Goal: Obtain resource: Download file/media

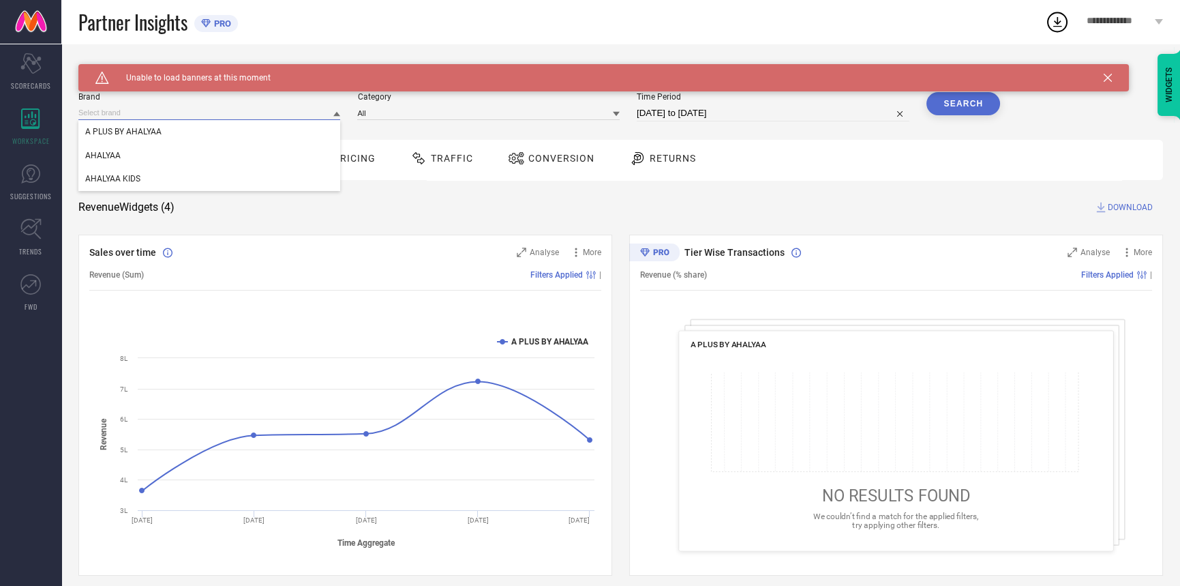
click at [155, 112] on input at bounding box center [209, 113] width 262 height 14
click at [147, 164] on div "AHALYAA" at bounding box center [209, 155] width 262 height 23
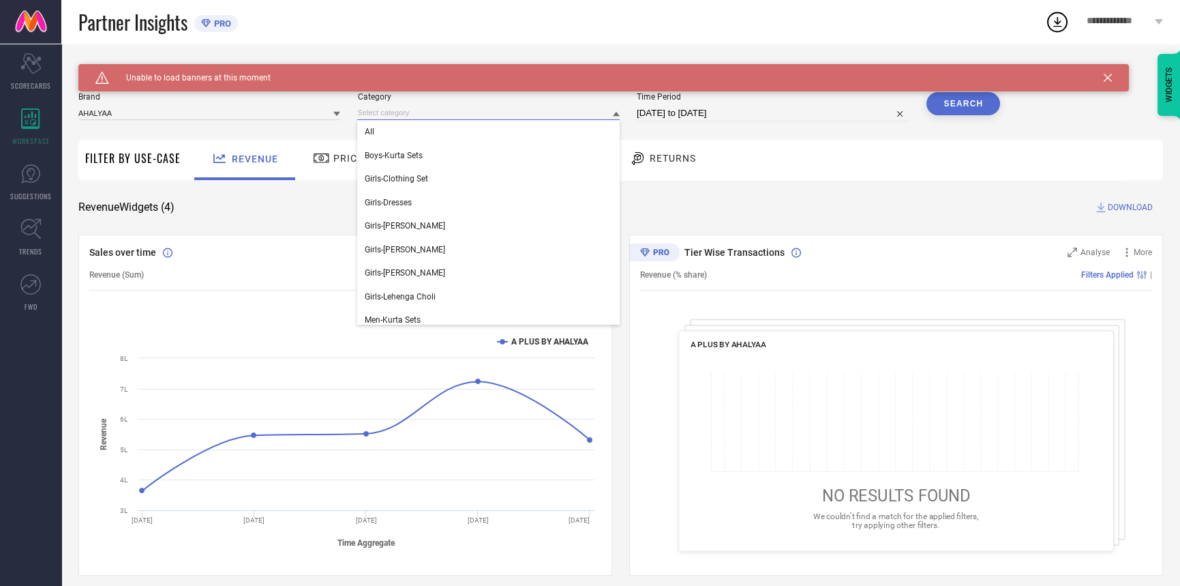
click at [489, 110] on input at bounding box center [488, 113] width 262 height 14
click at [449, 140] on div "All" at bounding box center [488, 131] width 262 height 23
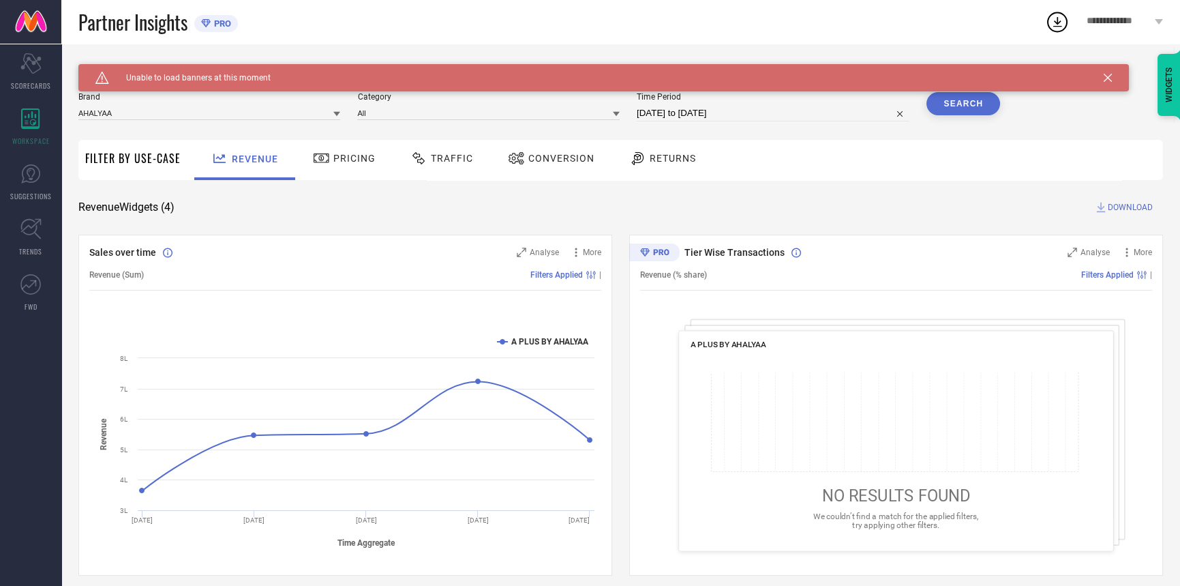
click at [798, 118] on input "[DATE] to [DATE]" at bounding box center [773, 113] width 273 height 16
select select "8"
select select "2025"
select select "9"
select select "2025"
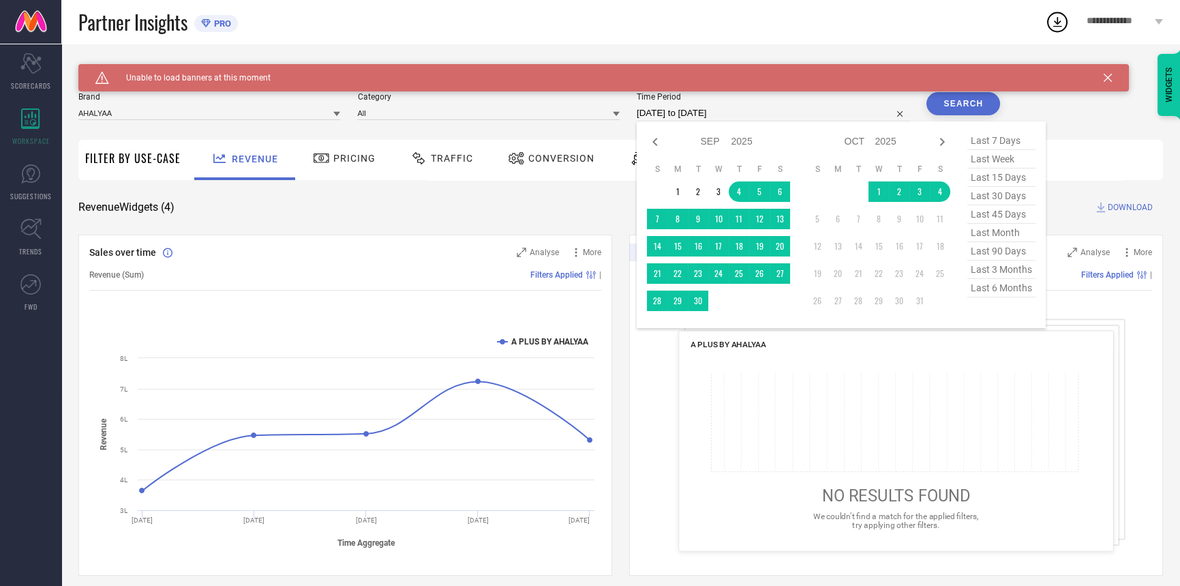
click at [1003, 198] on span "last 30 days" at bounding box center [1001, 196] width 68 height 18
type input "[DATE] to [DATE]"
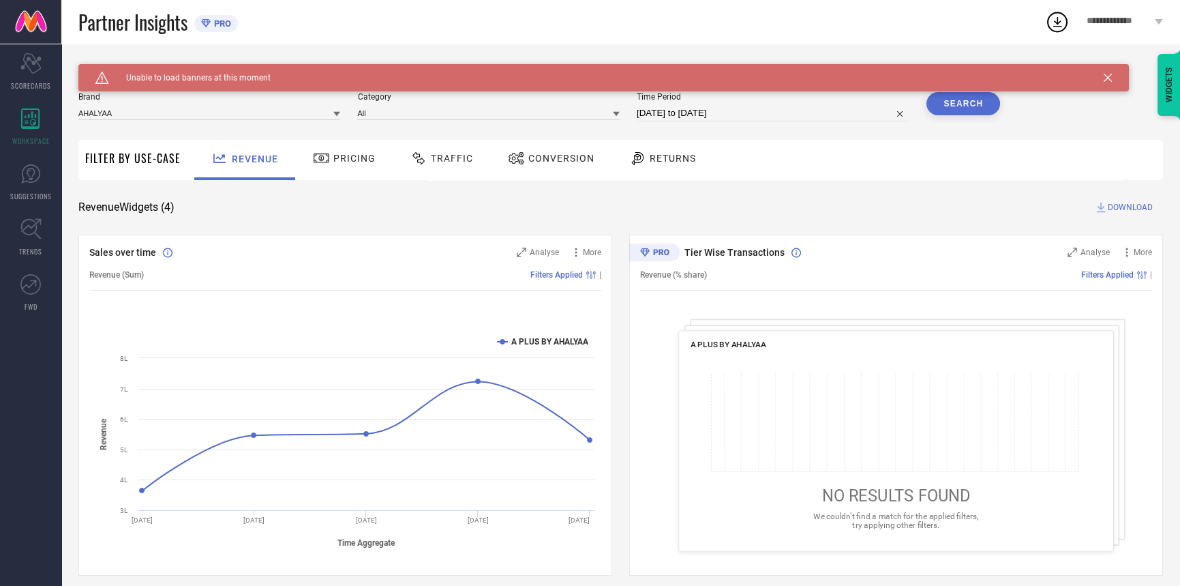
click at [958, 104] on button "Search" at bounding box center [963, 103] width 74 height 23
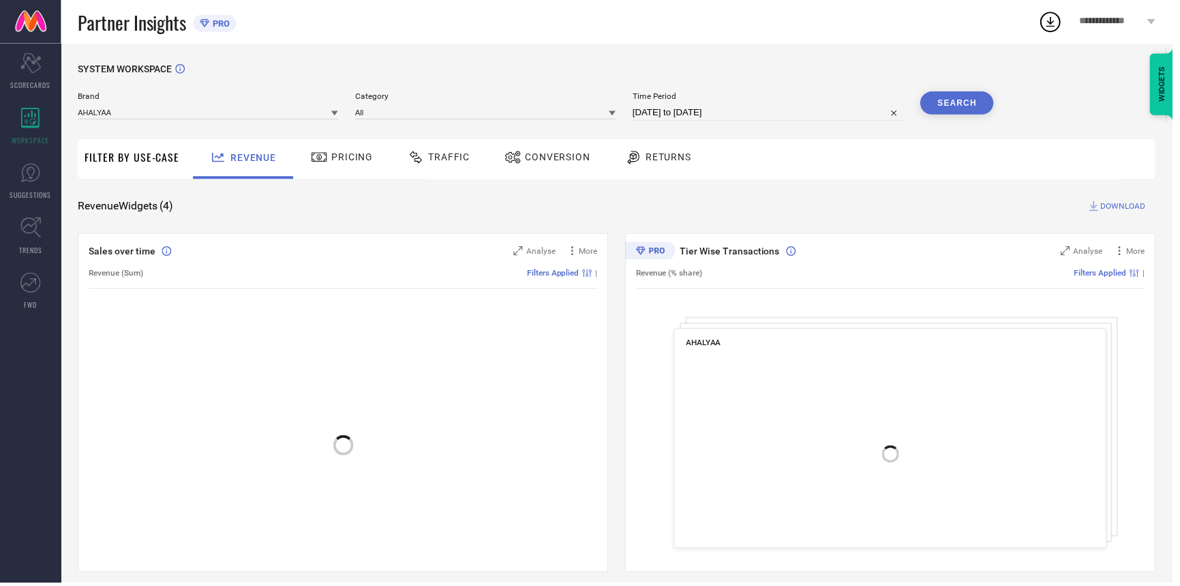
click at [530, 167] on div "Conversion" at bounding box center [550, 158] width 93 height 23
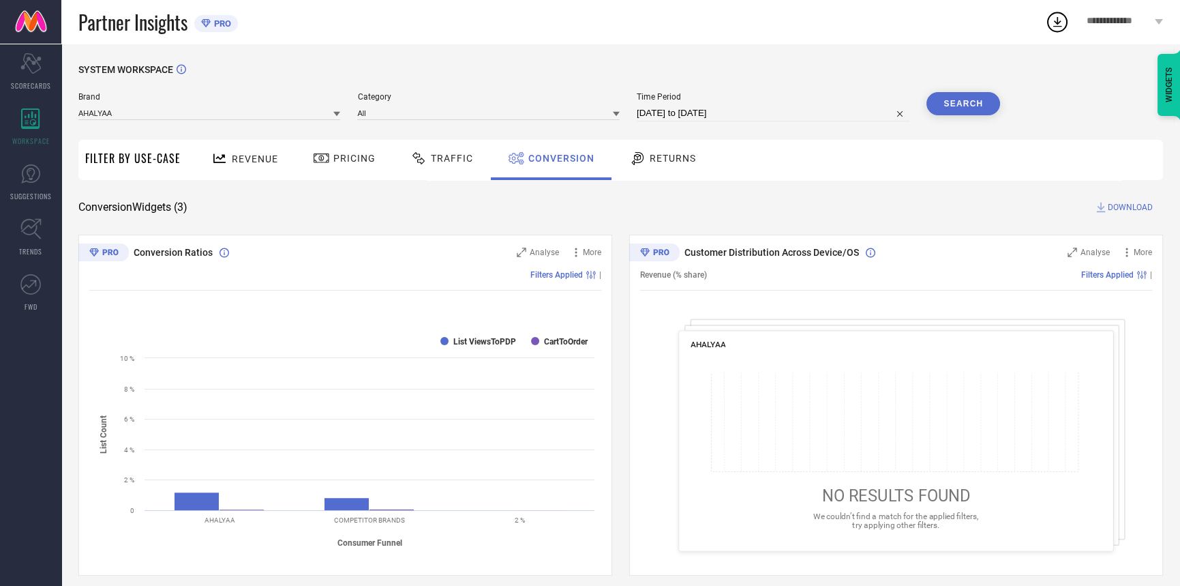
click at [958, 102] on button "Search" at bounding box center [963, 103] width 74 height 23
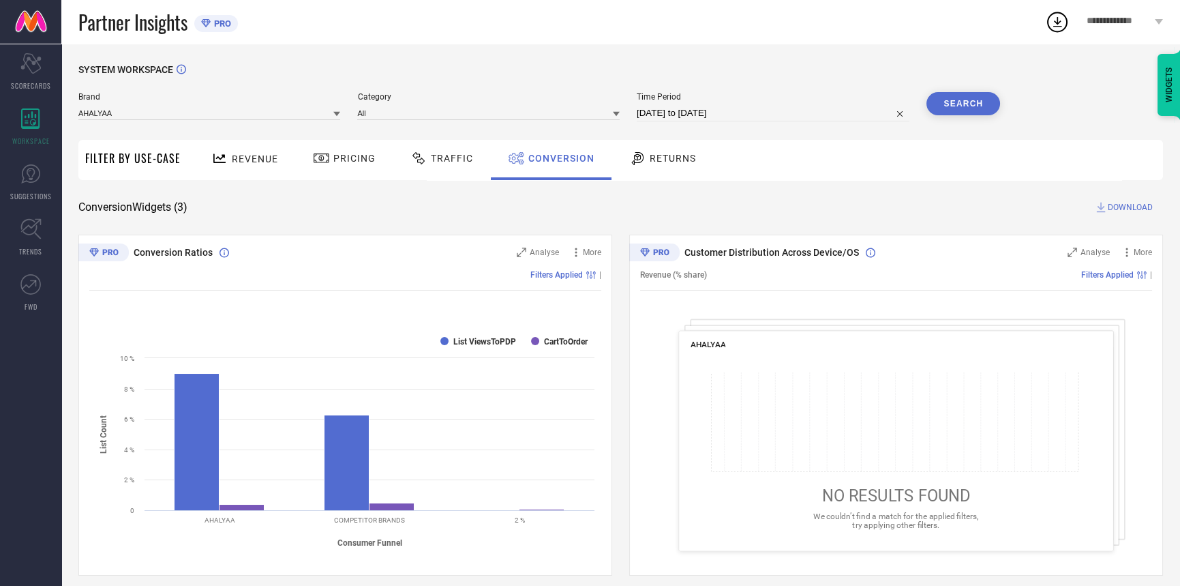
click at [1134, 208] on span "DOWNLOAD" at bounding box center [1130, 207] width 45 height 14
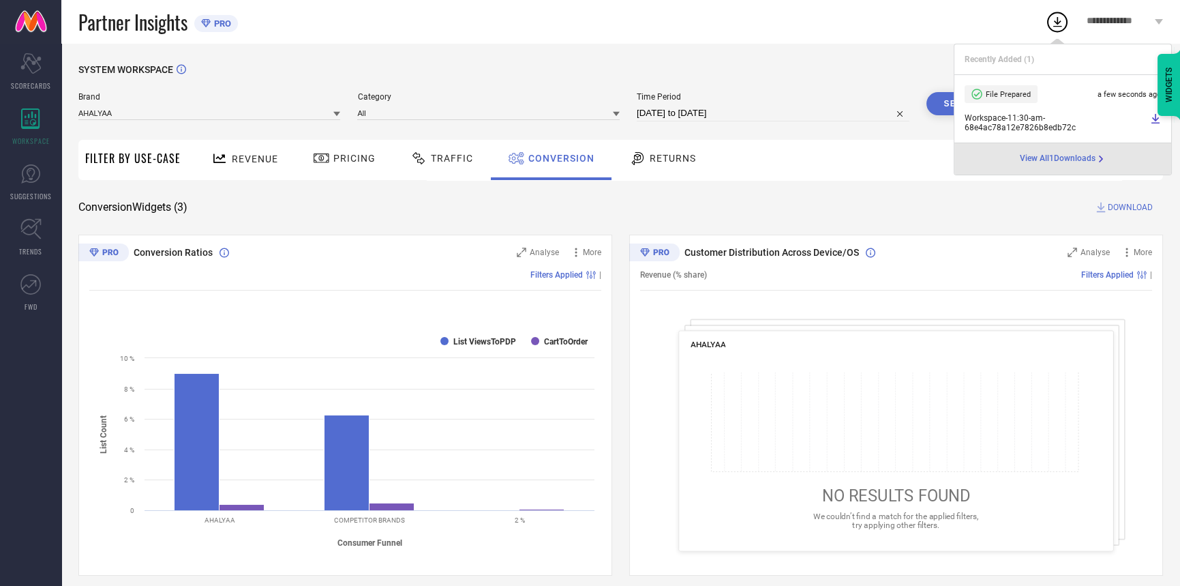
click at [763, 112] on input "05-09-2025 to 04-10-2025" at bounding box center [773, 113] width 273 height 16
select select "8"
select select "2025"
select select "9"
select select "2025"
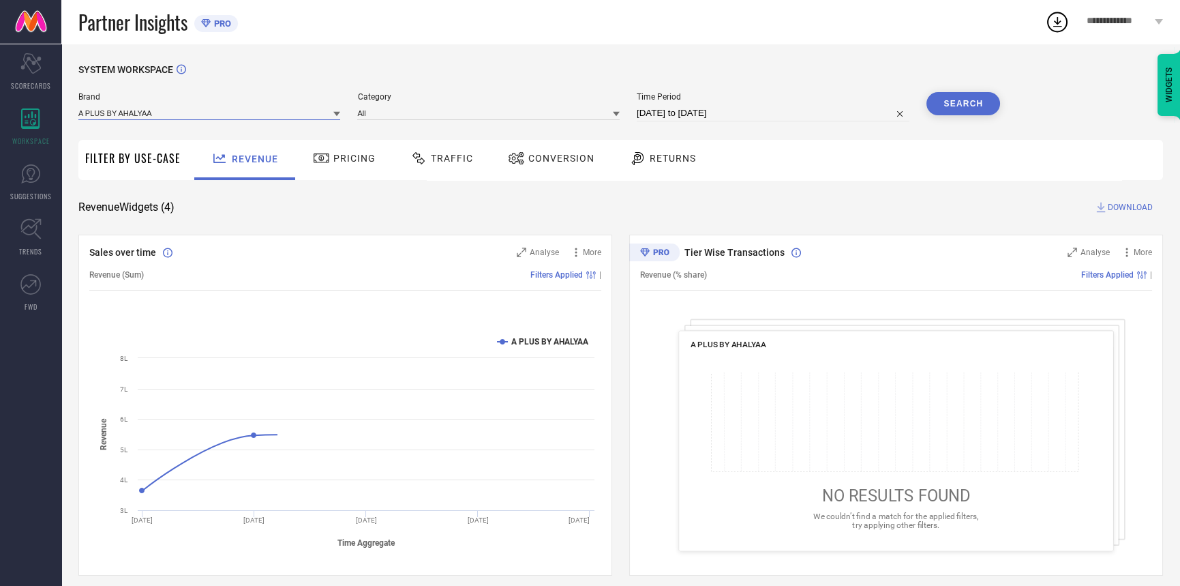
click at [262, 114] on input at bounding box center [209, 113] width 262 height 14
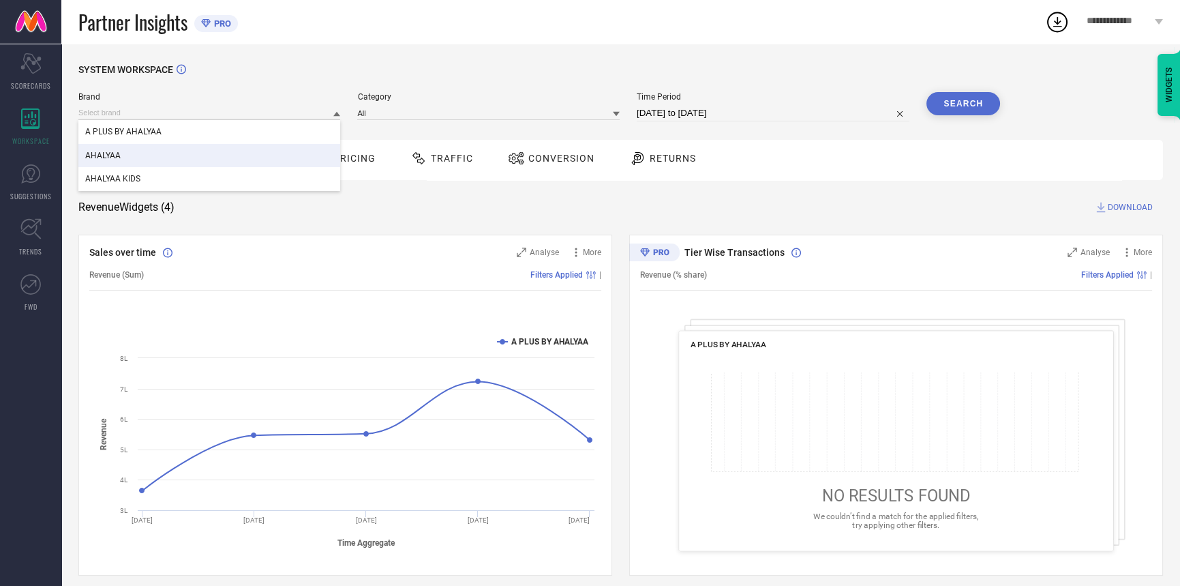
click at [183, 165] on div "AHALYAA" at bounding box center [209, 155] width 262 height 23
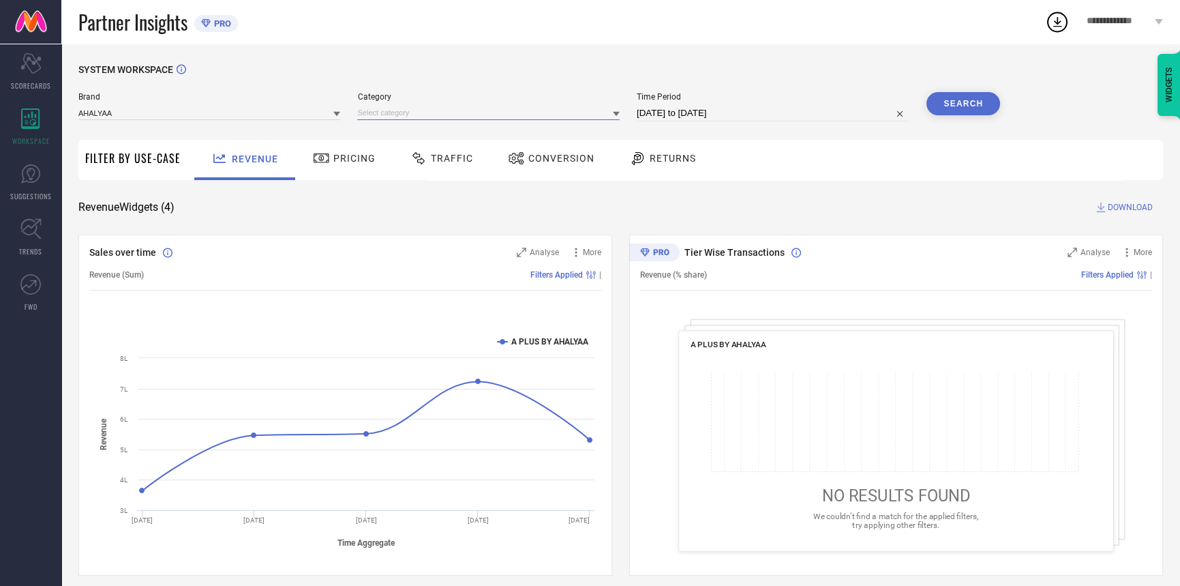
click at [464, 106] on input at bounding box center [488, 113] width 262 height 14
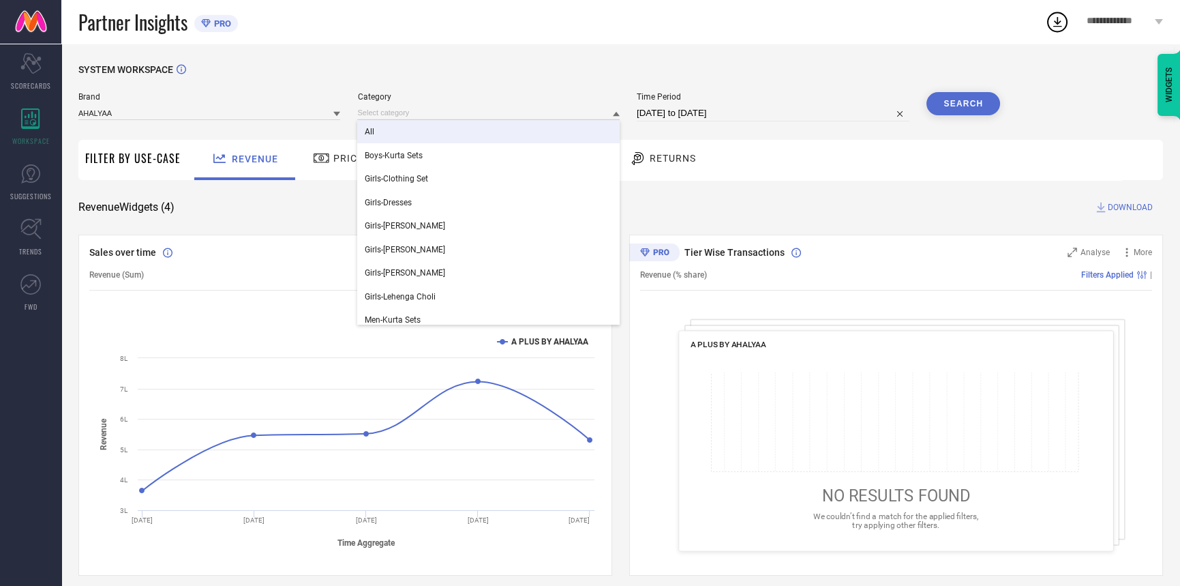
click at [423, 136] on div "All" at bounding box center [488, 131] width 262 height 23
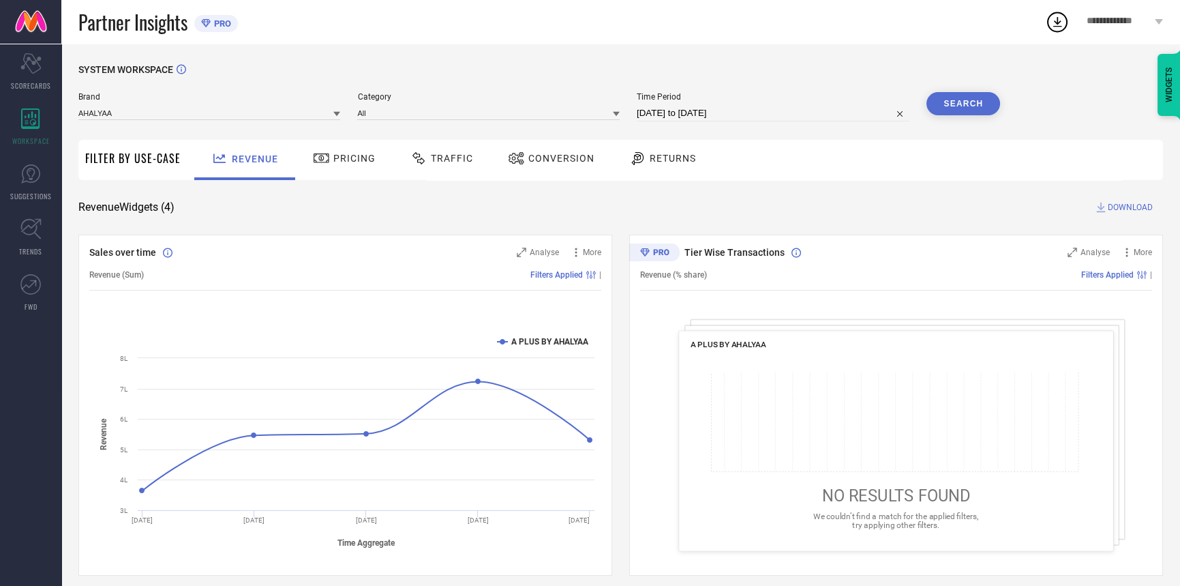
select select "8"
select select "2025"
select select "9"
select select "2025"
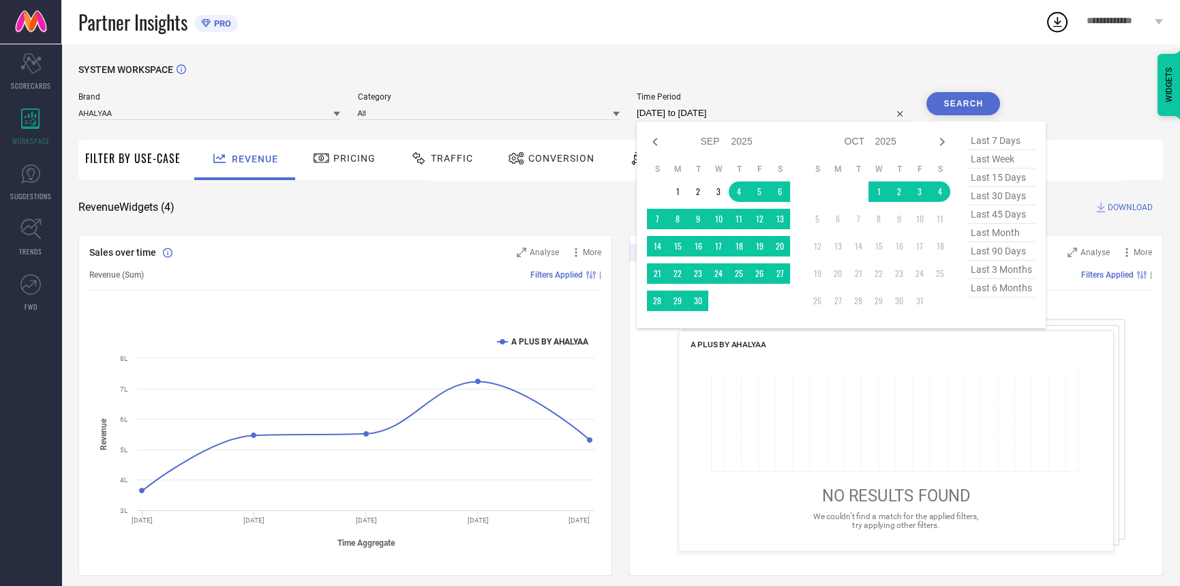
click at [709, 107] on input "[DATE] to [DATE]" at bounding box center [773, 113] width 273 height 16
click at [1001, 200] on span "last 30 days" at bounding box center [1001, 196] width 68 height 18
type input "[DATE] to [DATE]"
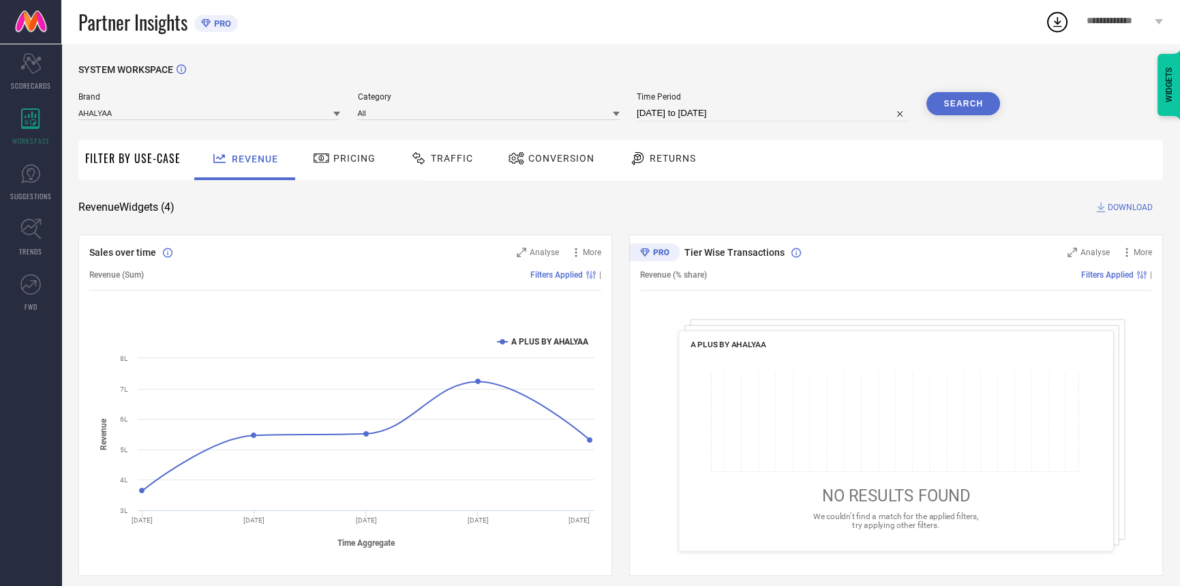
click at [956, 94] on button "Search" at bounding box center [963, 103] width 74 height 23
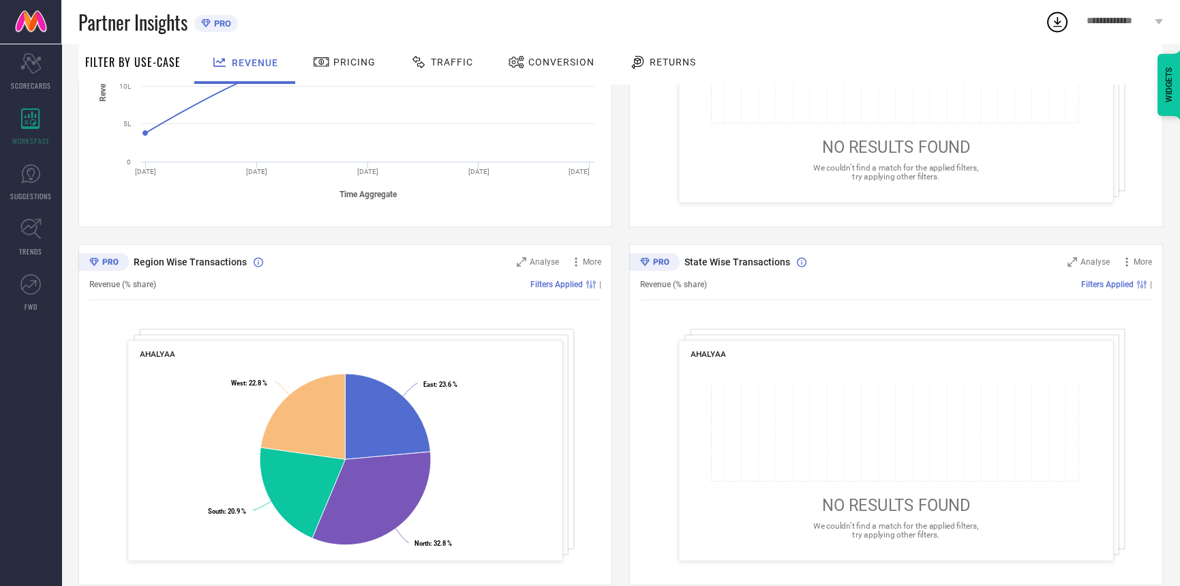
scroll to position [368, 0]
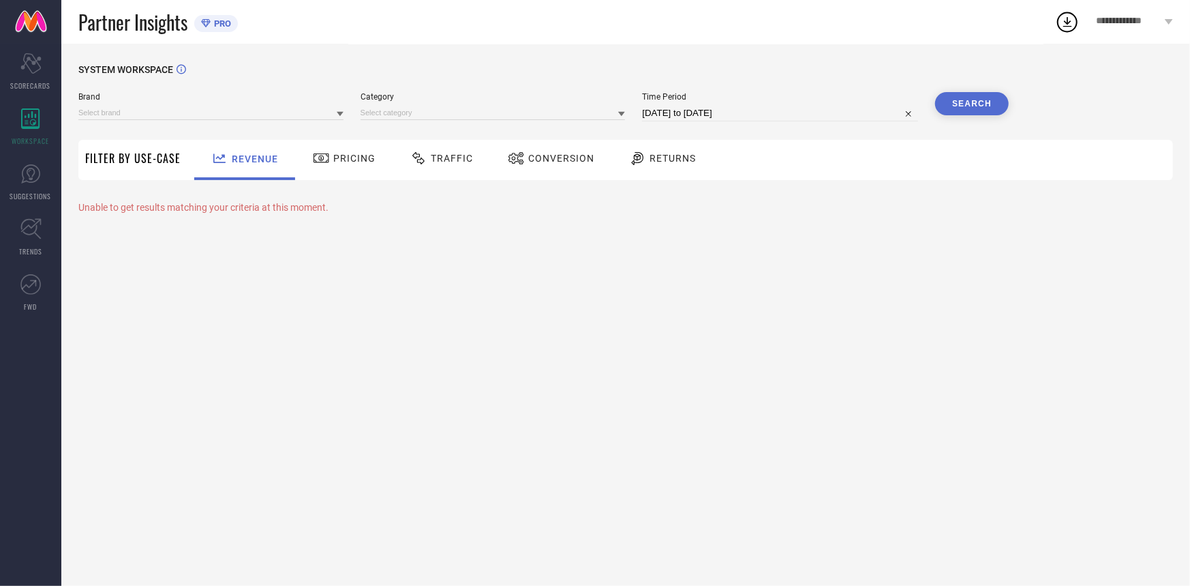
type input "A PLUS BY AHALYAA"
type input "All"
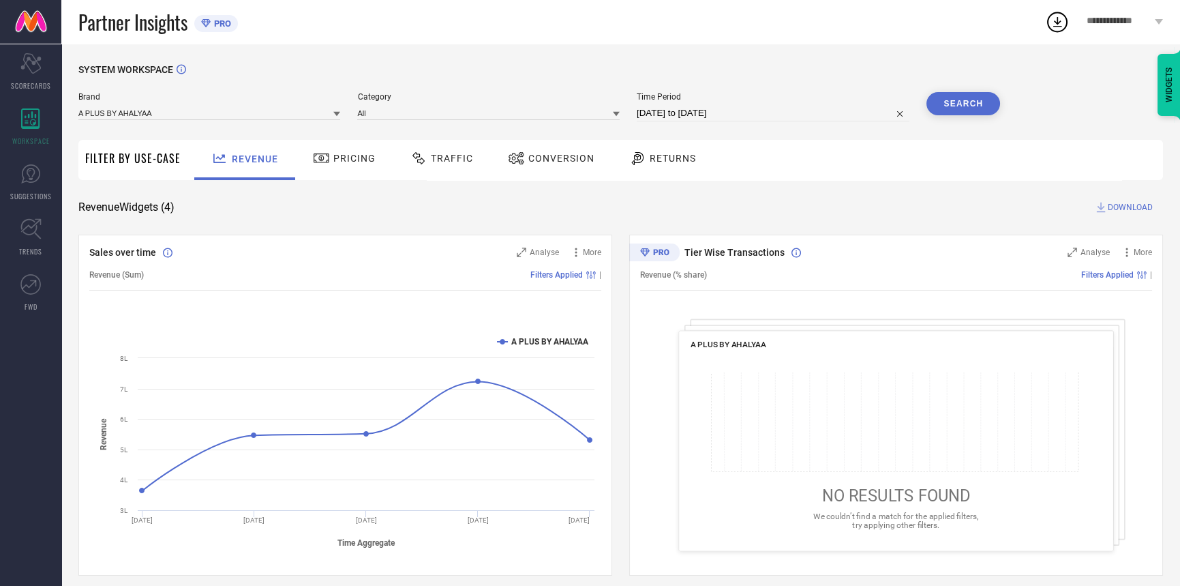
click at [537, 169] on div "Conversion" at bounding box center [550, 158] width 93 height 23
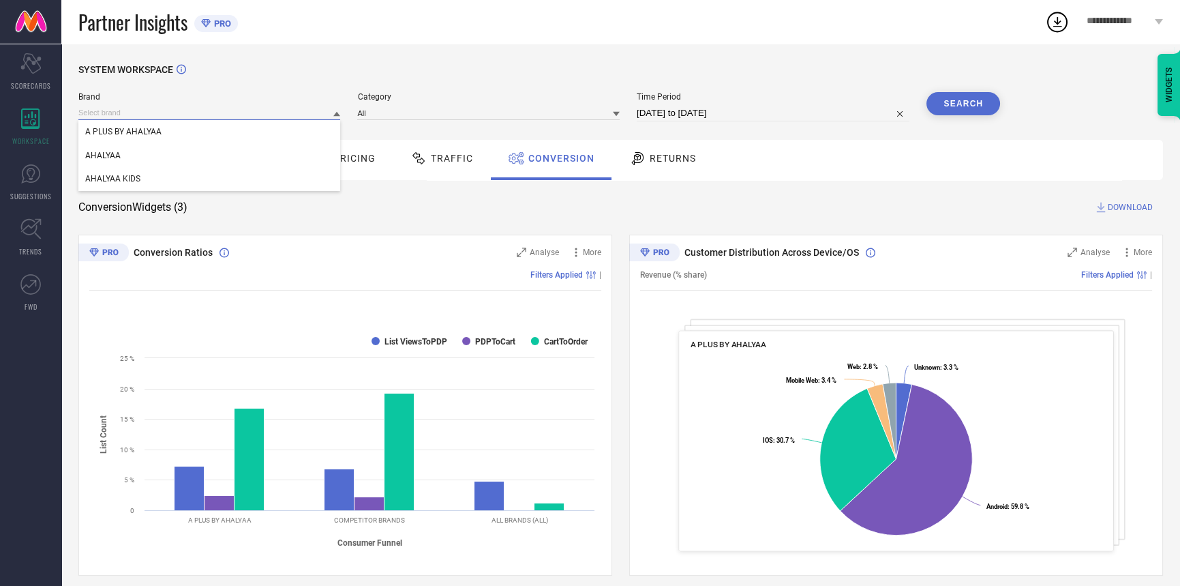
click at [267, 111] on input at bounding box center [209, 113] width 262 height 14
click at [252, 149] on div "AHALYAA" at bounding box center [209, 155] width 262 height 23
click at [460, 117] on input at bounding box center [488, 113] width 262 height 14
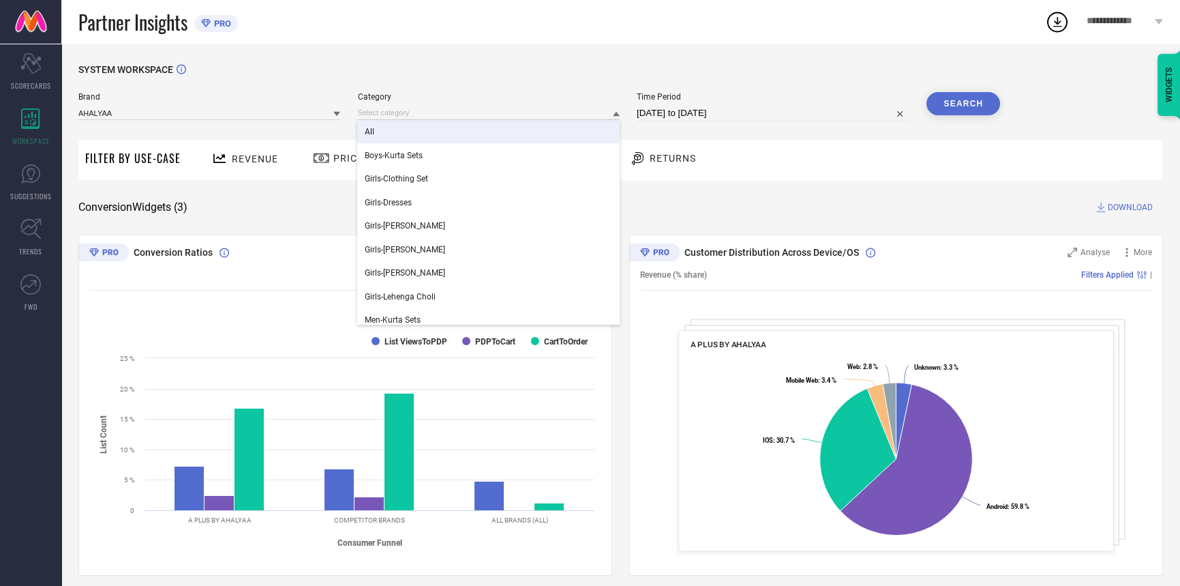
click at [444, 134] on div "All" at bounding box center [488, 131] width 262 height 23
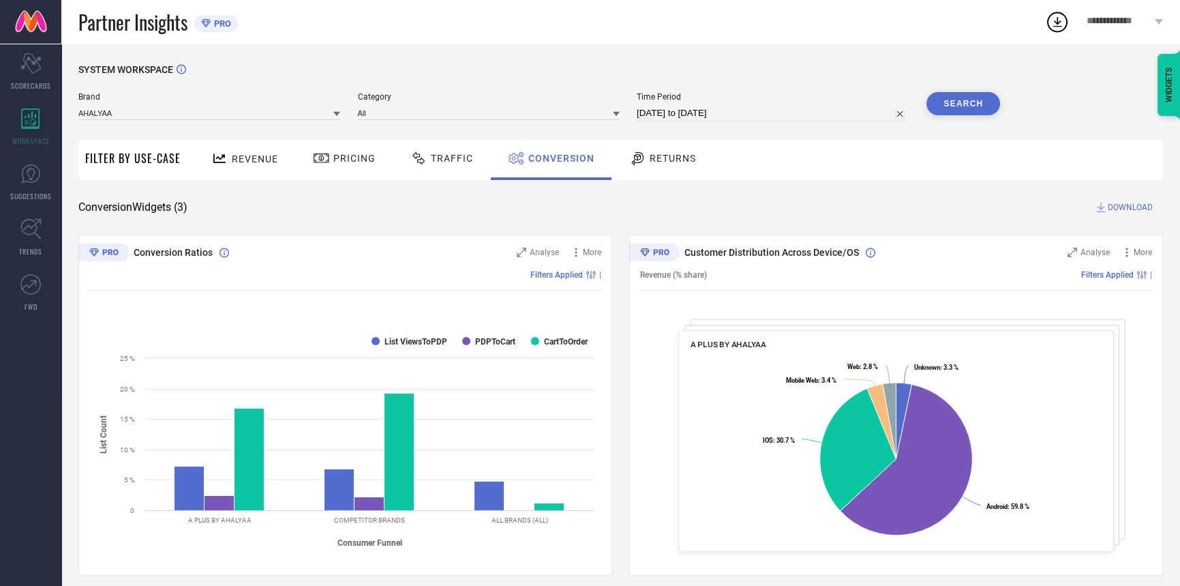
click at [800, 119] on input "[DATE] to [DATE]" at bounding box center [773, 113] width 273 height 16
select select "8"
select select "2025"
select select "9"
select select "2025"
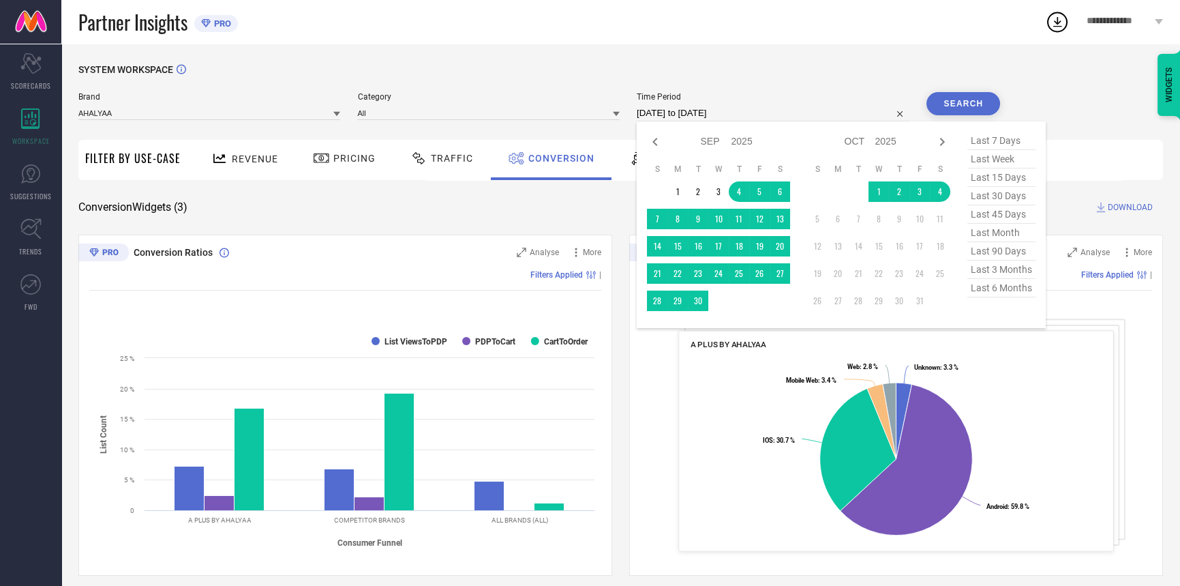
click at [1000, 195] on span "last 30 days" at bounding box center [1001, 196] width 68 height 18
type input "[DATE] to [DATE]"
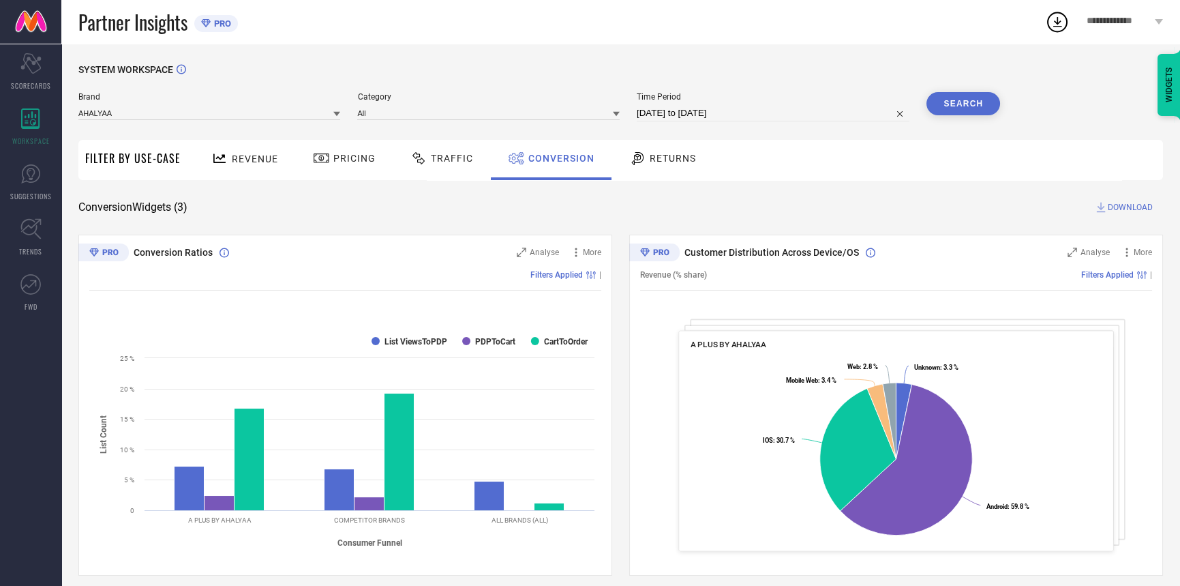
click at [982, 93] on button "Search" at bounding box center [963, 103] width 74 height 23
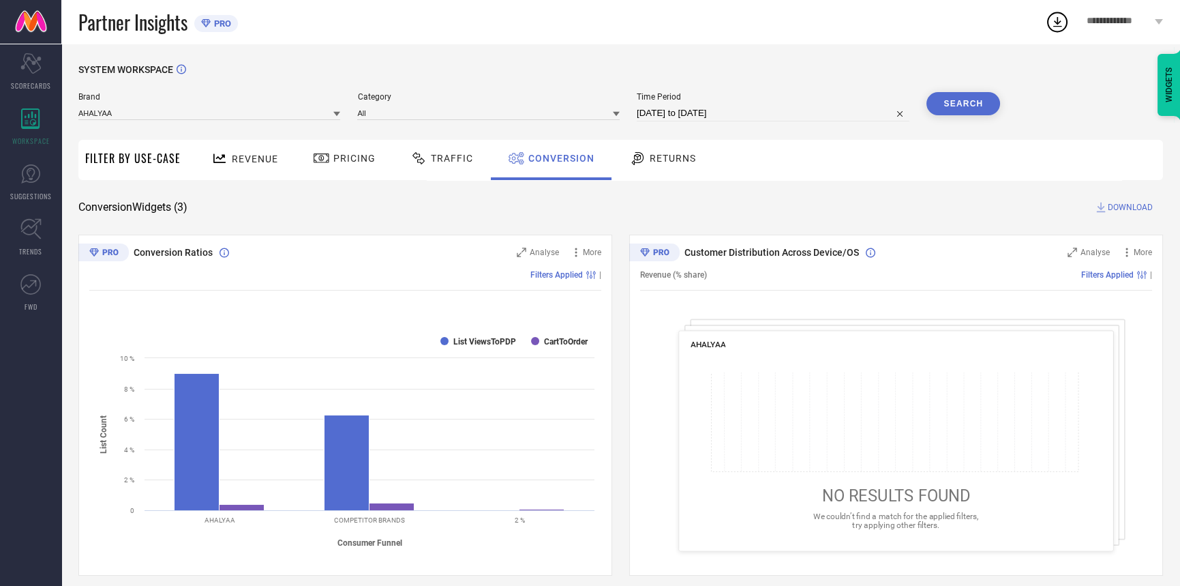
click at [720, 109] on input "05-09-2025 to 04-10-2025" at bounding box center [773, 113] width 273 height 16
select select "8"
select select "2025"
select select "9"
select select "2025"
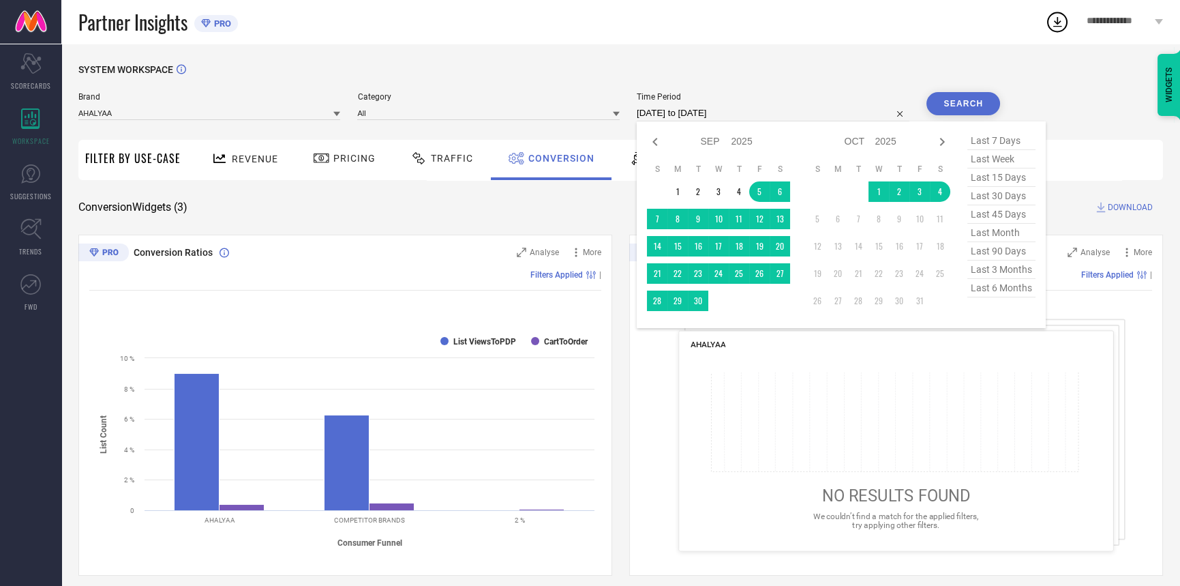
click at [982, 213] on span "last 45 days" at bounding box center [1001, 214] width 68 height 18
type input "21-08-2025 to 04-10-2025"
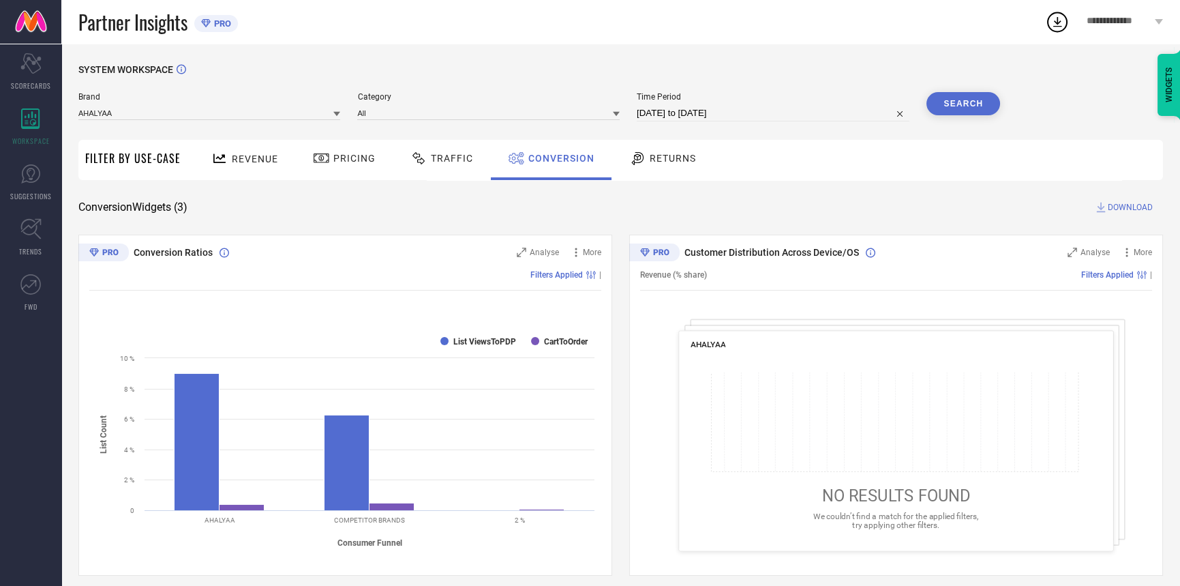
click at [969, 106] on button "Search" at bounding box center [963, 103] width 74 height 23
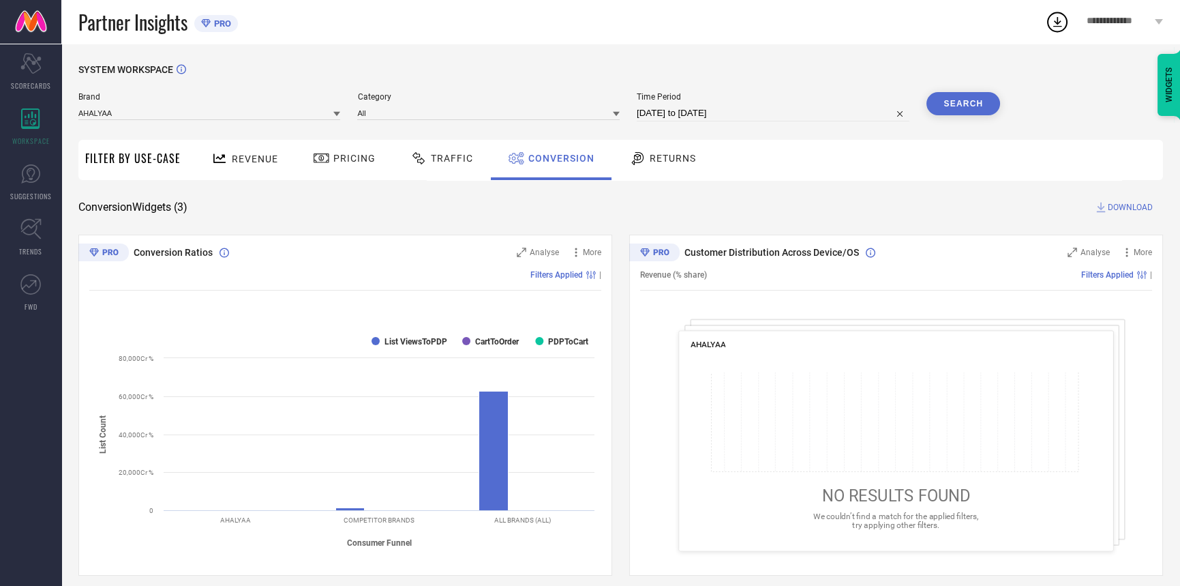
click at [741, 120] on input "21-08-2025 to 04-10-2025" at bounding box center [773, 113] width 273 height 16
select select "7"
select select "2025"
select select "8"
select select "2025"
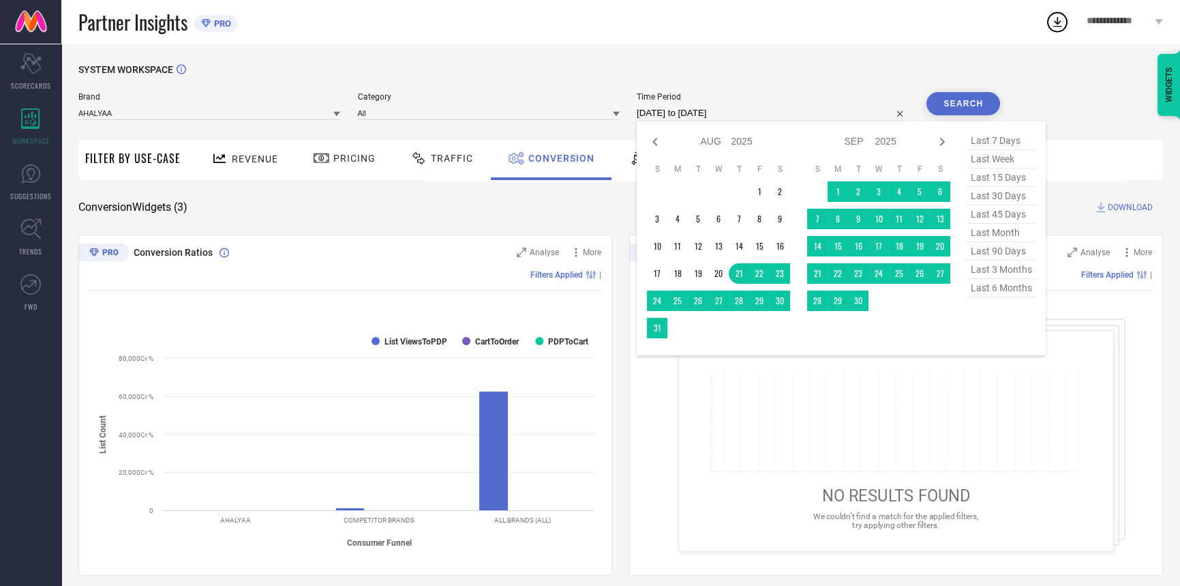
click at [977, 254] on span "last 90 days" at bounding box center [1001, 251] width 68 height 18
type input "07-07-2025 to 04-10-2025"
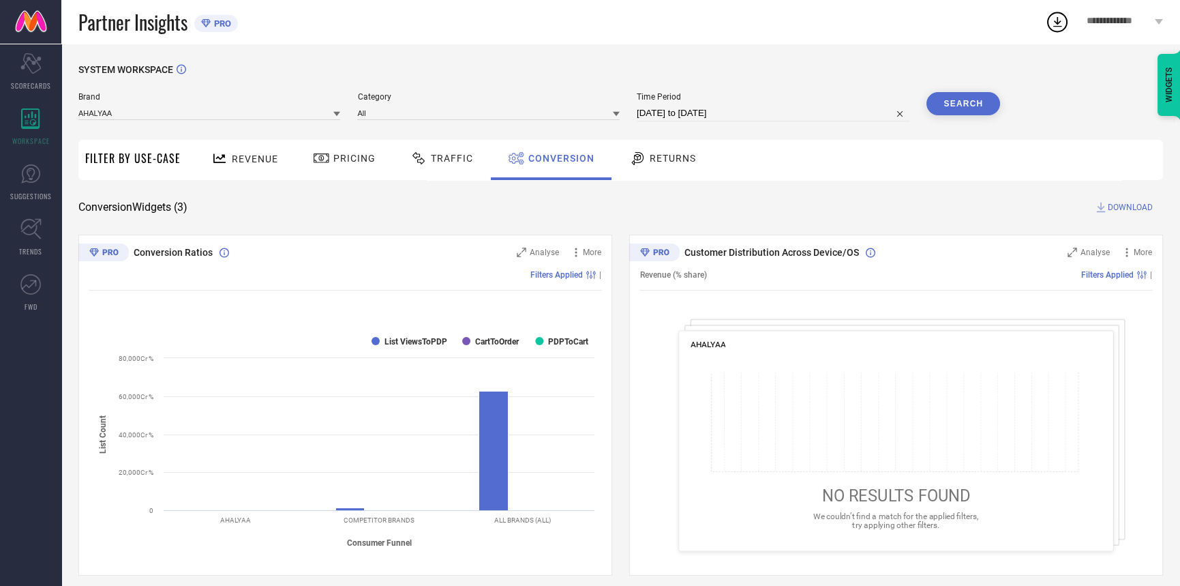
click at [967, 113] on button "Search" at bounding box center [963, 103] width 74 height 23
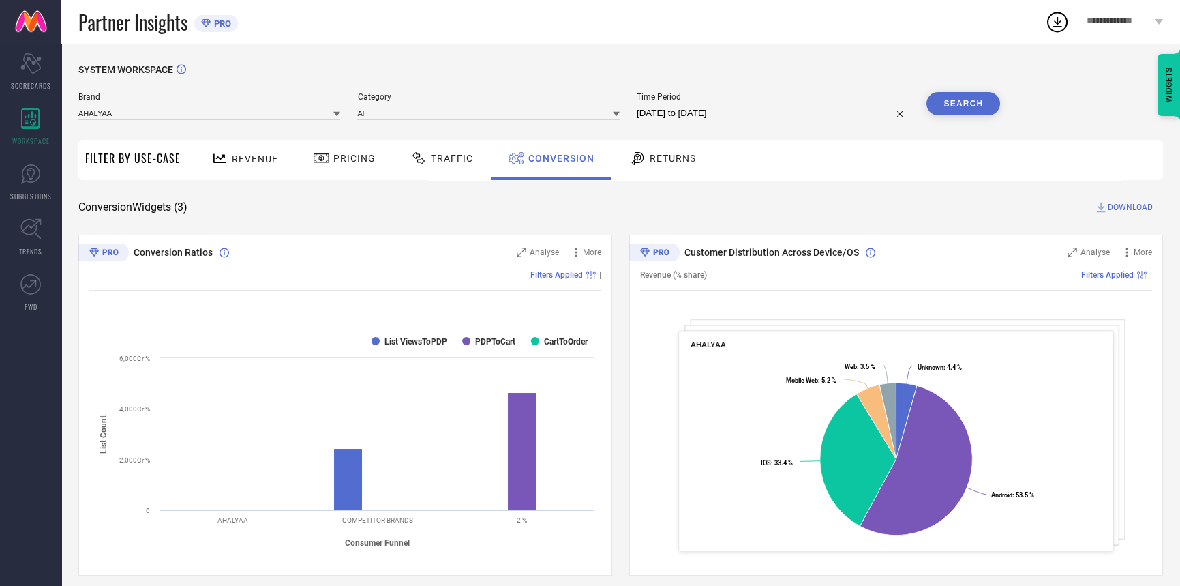
click at [738, 112] on input "07-07-2025 to 04-10-2025" at bounding box center [773, 113] width 273 height 16
select select "6"
select select "2025"
select select "7"
select select "2025"
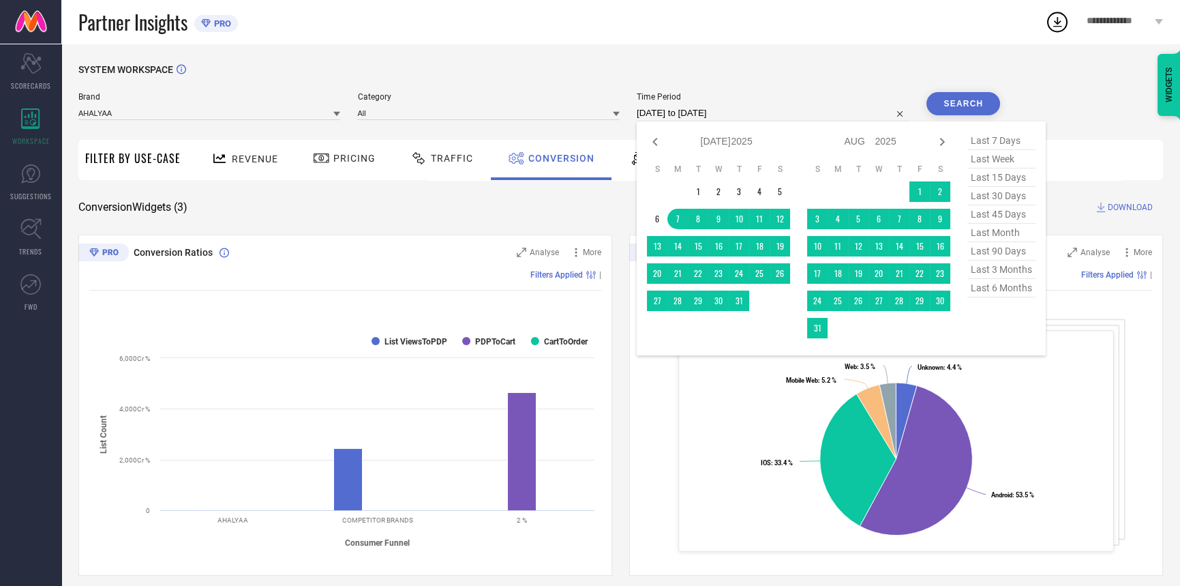
click at [999, 200] on span "last 30 days" at bounding box center [1001, 196] width 68 height 18
type input "05-09-2025 to 04-10-2025"
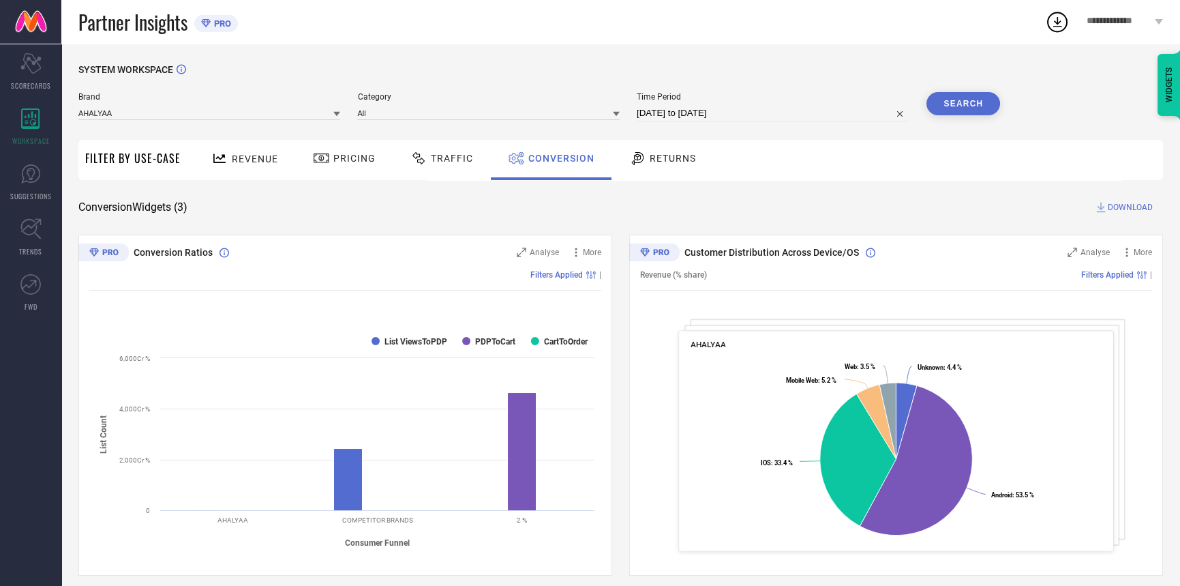
click at [952, 96] on button "Search" at bounding box center [963, 103] width 74 height 23
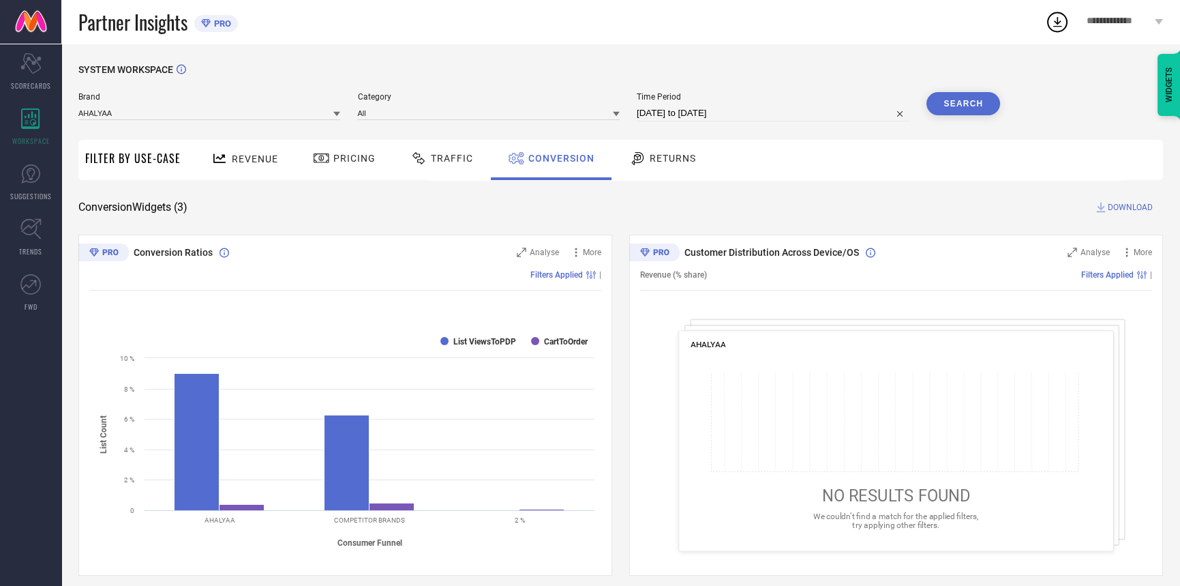
click at [218, 25] on span "PRO" at bounding box center [221, 23] width 20 height 10
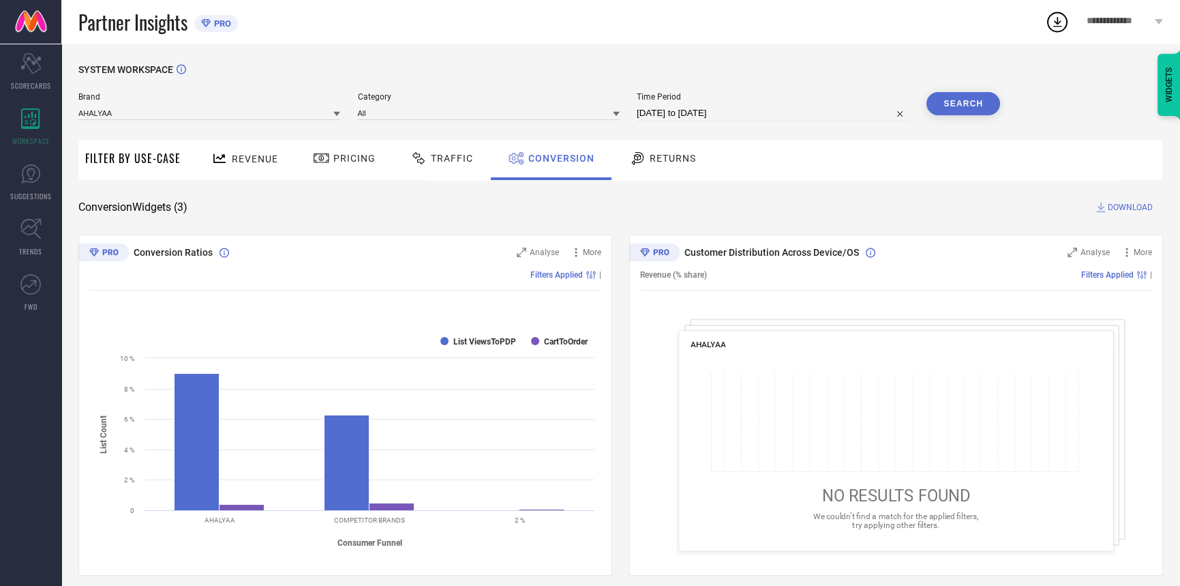
click at [1134, 27] on span "**********" at bounding box center [1119, 22] width 65 height 12
click at [916, 58] on div "SYSTEM WORKSPACE Brand AHALYAA Category All Time Period 05-09-2025 to 04-10-202…" at bounding box center [620, 499] width 1119 height 910
click at [528, 155] on span "Conversion" at bounding box center [561, 158] width 66 height 11
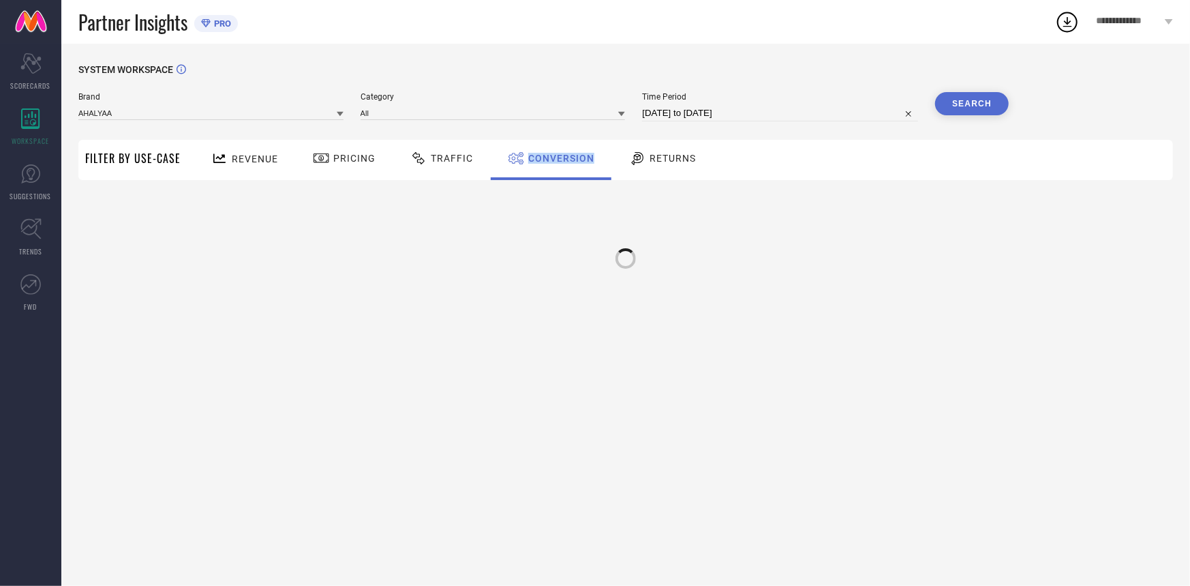
click at [528, 155] on span "Conversion" at bounding box center [561, 158] width 66 height 11
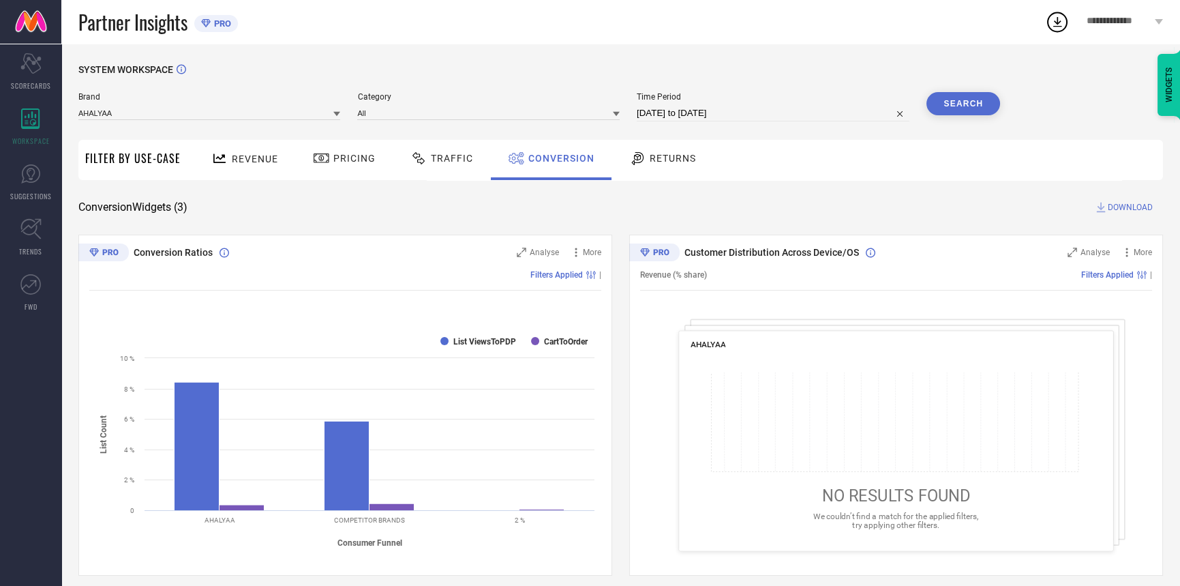
click at [436, 154] on span "Traffic" at bounding box center [452, 158] width 42 height 11
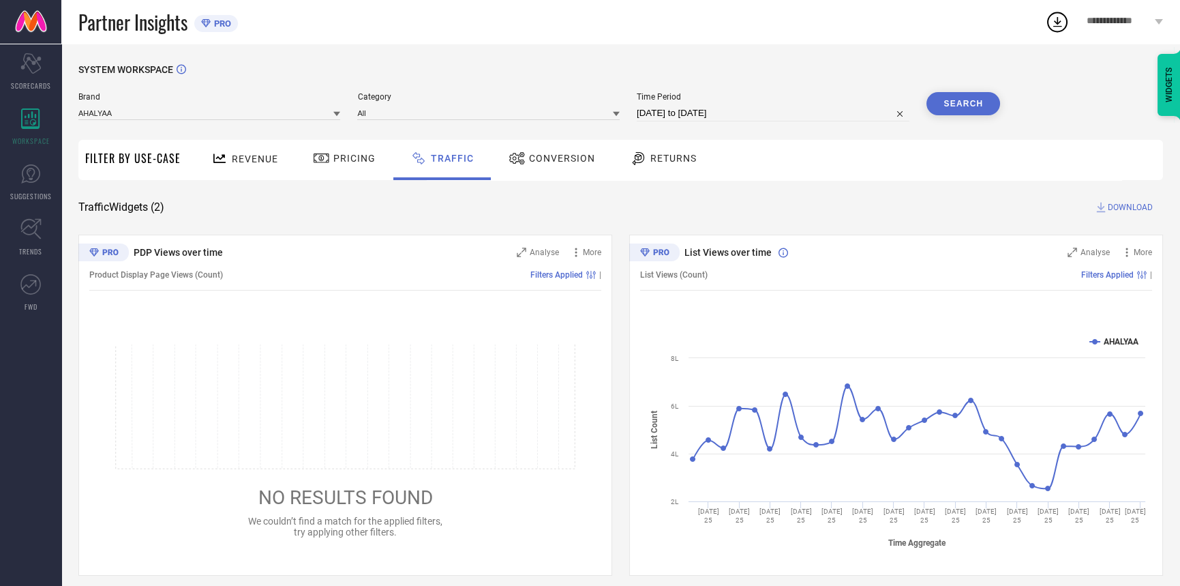
click at [537, 154] on span "Conversion" at bounding box center [562, 158] width 66 height 11
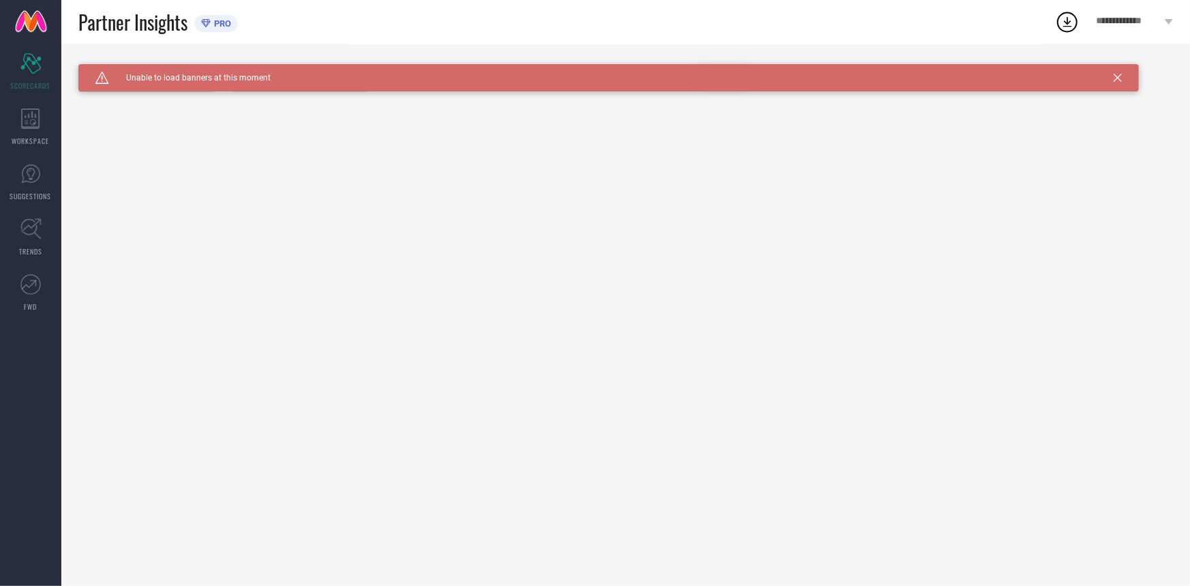
type input "All"
click at [1115, 77] on icon at bounding box center [1118, 78] width 8 height 8
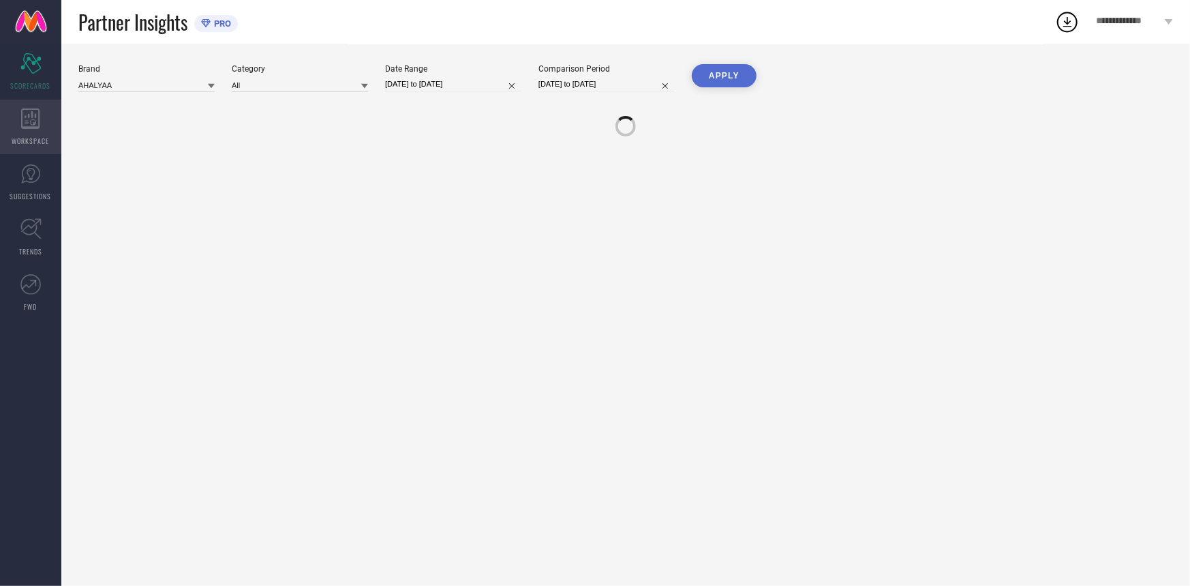
click at [23, 130] on div "WORKSPACE" at bounding box center [30, 127] width 61 height 55
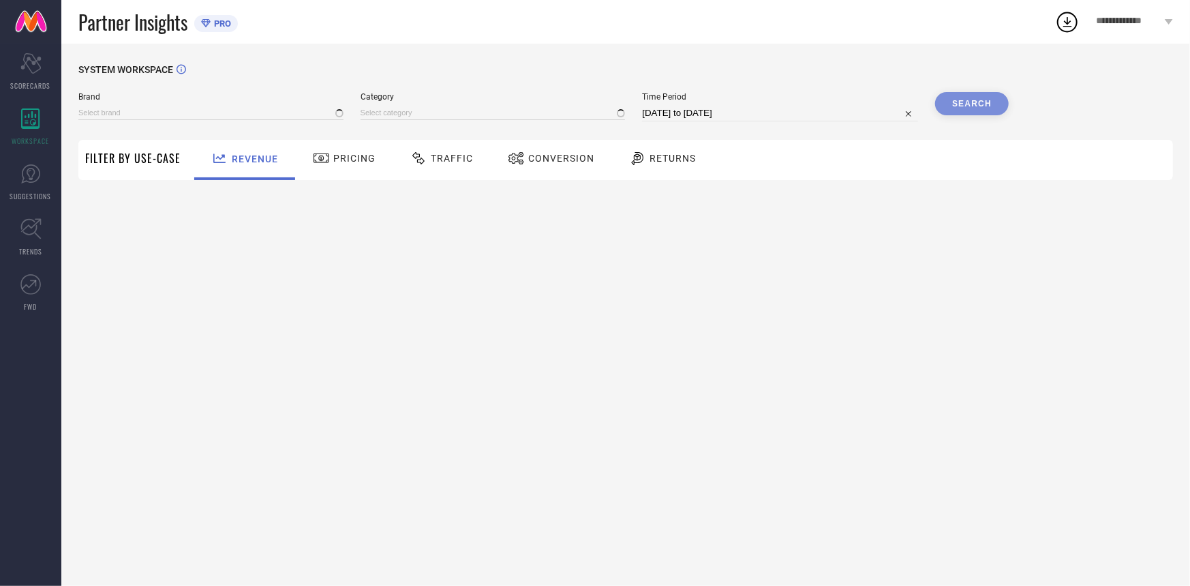
type input "A PLUS BY AHALYAA"
type input "All"
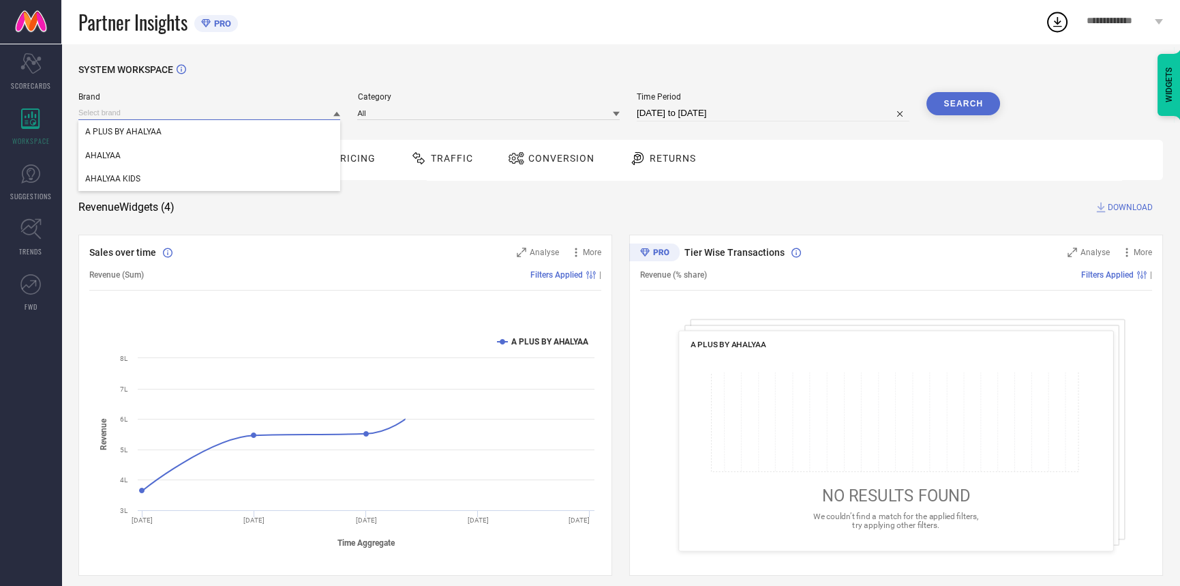
click at [209, 112] on input at bounding box center [209, 113] width 262 height 14
click at [198, 162] on div "AHALYAA" at bounding box center [209, 155] width 262 height 23
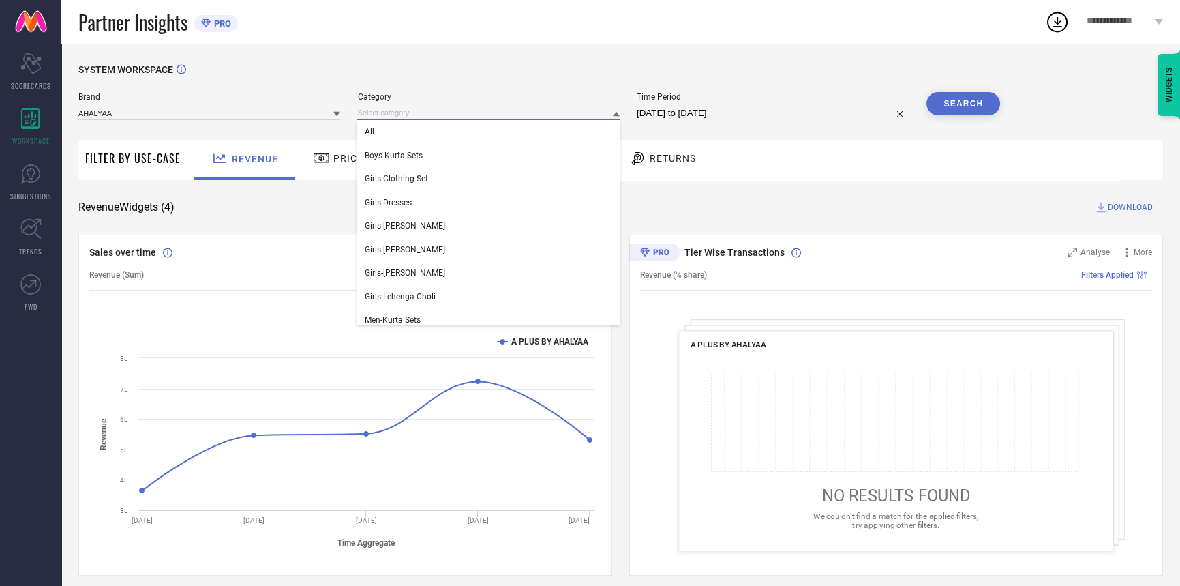
click at [386, 118] on input at bounding box center [488, 113] width 262 height 14
click at [389, 136] on div "All" at bounding box center [488, 131] width 262 height 23
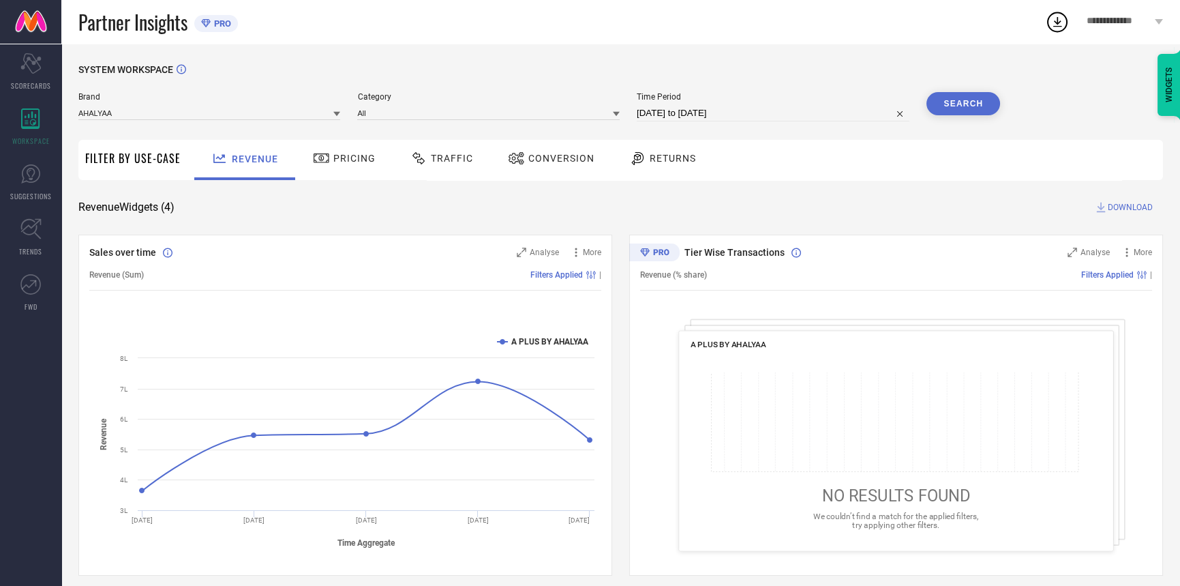
click at [699, 113] on input "[DATE] to [DATE]" at bounding box center [773, 113] width 273 height 16
select select "8"
select select "2025"
select select "9"
select select "2025"
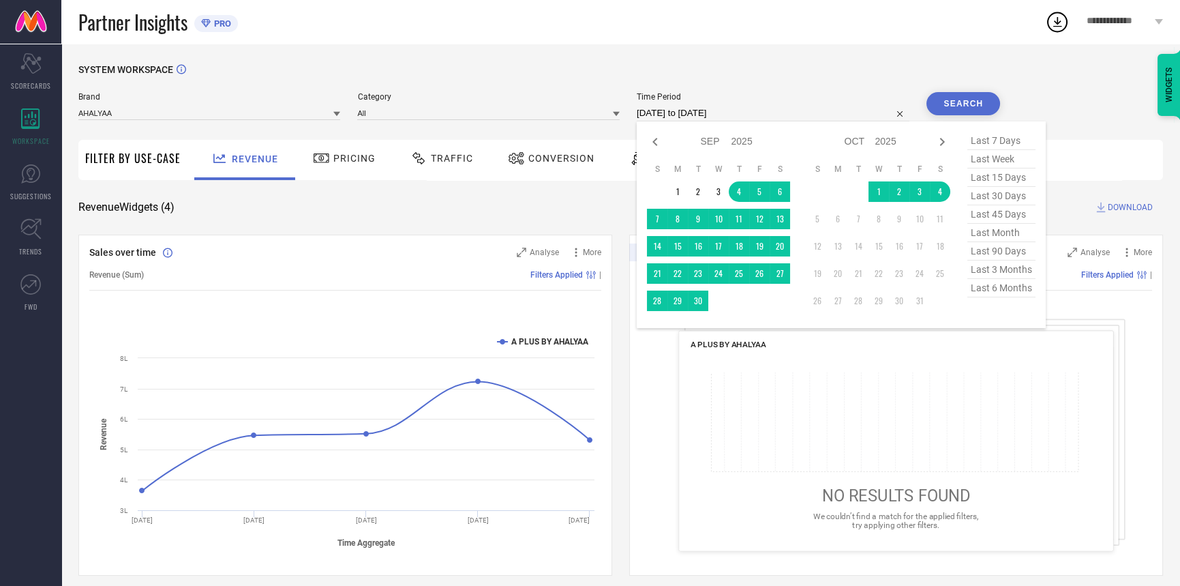
click at [996, 198] on span "last 30 days" at bounding box center [1001, 196] width 68 height 18
type input "05-09-2025 to 04-10-2025"
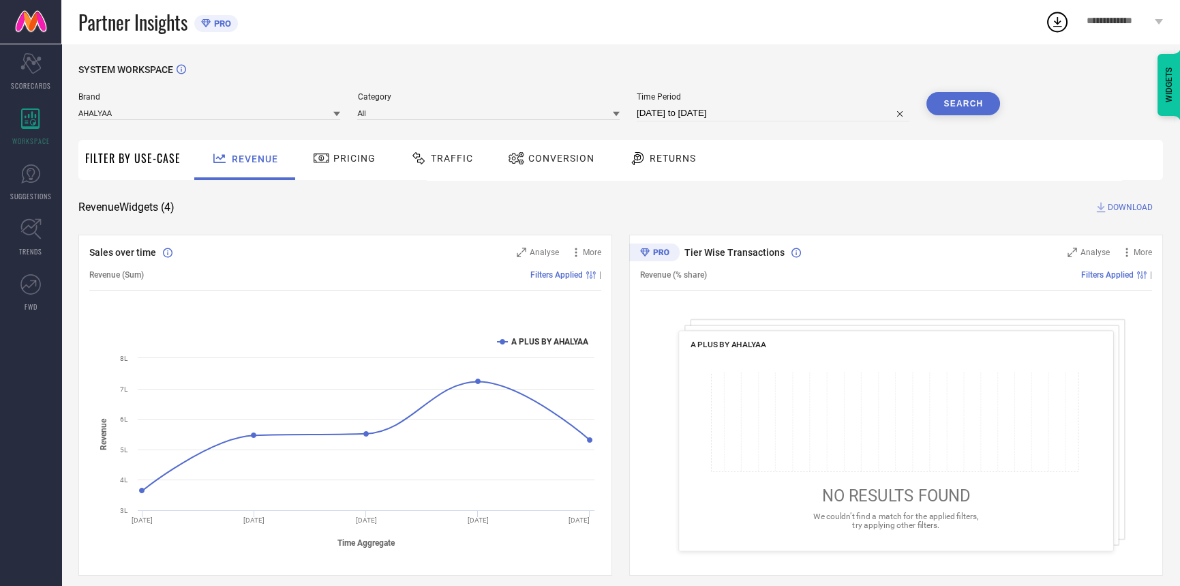
click at [973, 95] on button "Search" at bounding box center [963, 103] width 74 height 23
click at [516, 161] on icon at bounding box center [516, 158] width 15 height 12
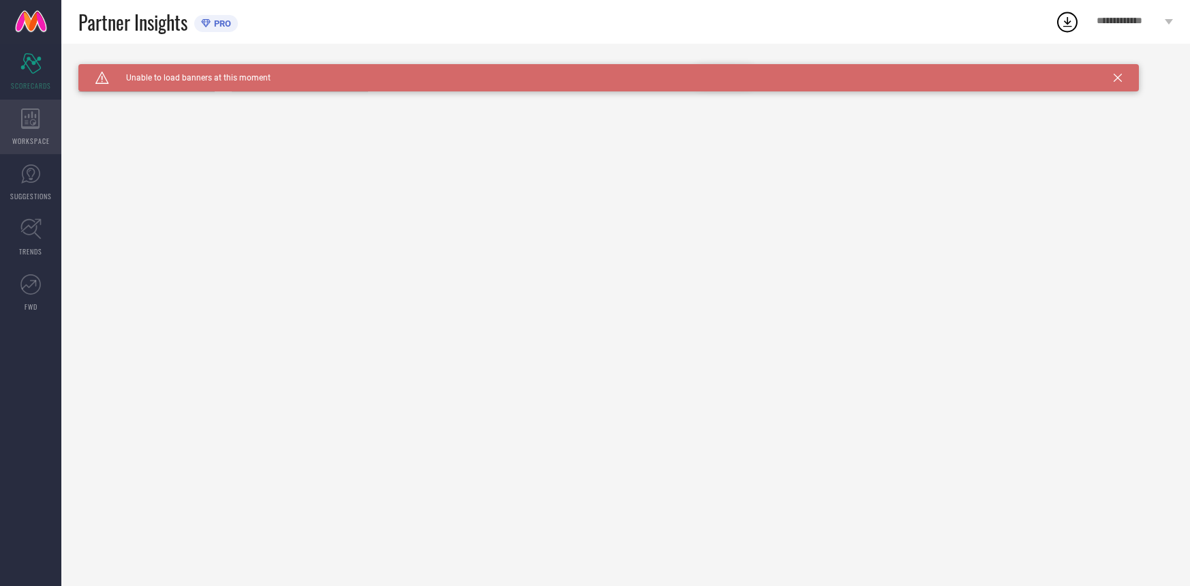
type input "All"
click at [0, 110] on div "WORKSPACE" at bounding box center [30, 127] width 61 height 55
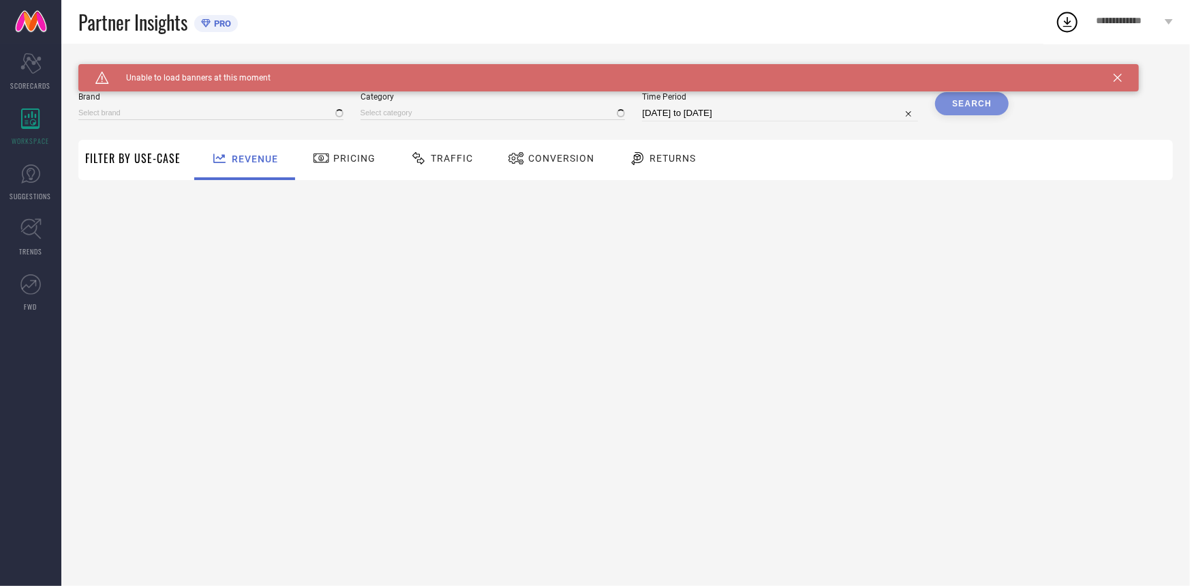
type input "A PLUS BY AHALYAA"
type input "All"
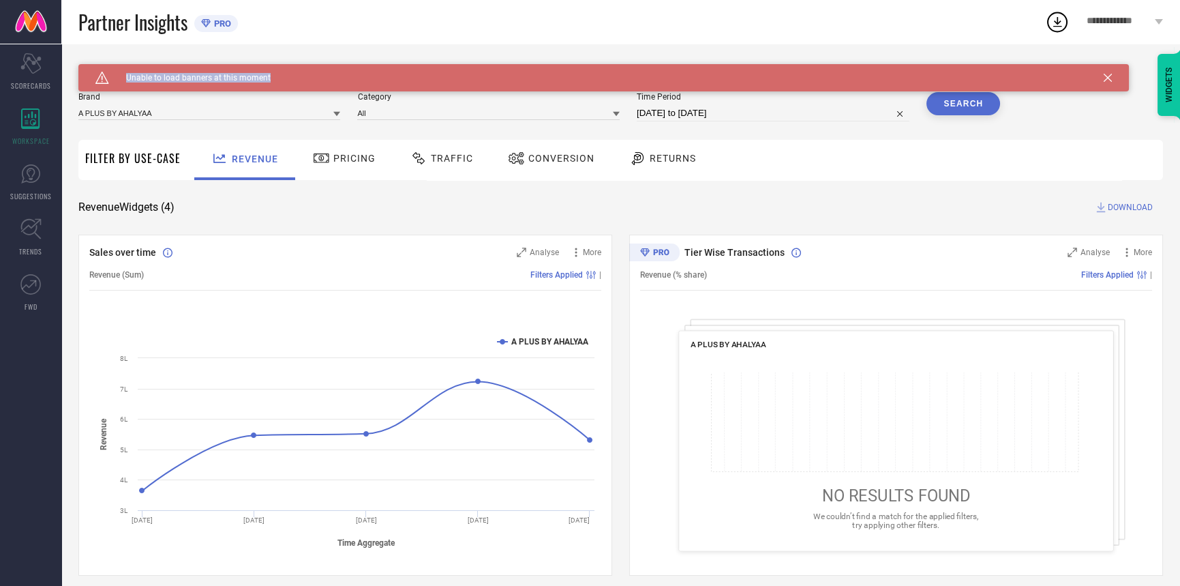
drag, startPoint x: 128, startPoint y: 74, endPoint x: 305, endPoint y: 72, distance: 177.2
click at [305, 72] on div "Caution Created with Sketch. Unable to load banners at this moment" at bounding box center [603, 77] width 1050 height 27
